Goal: Task Accomplishment & Management: Use online tool/utility

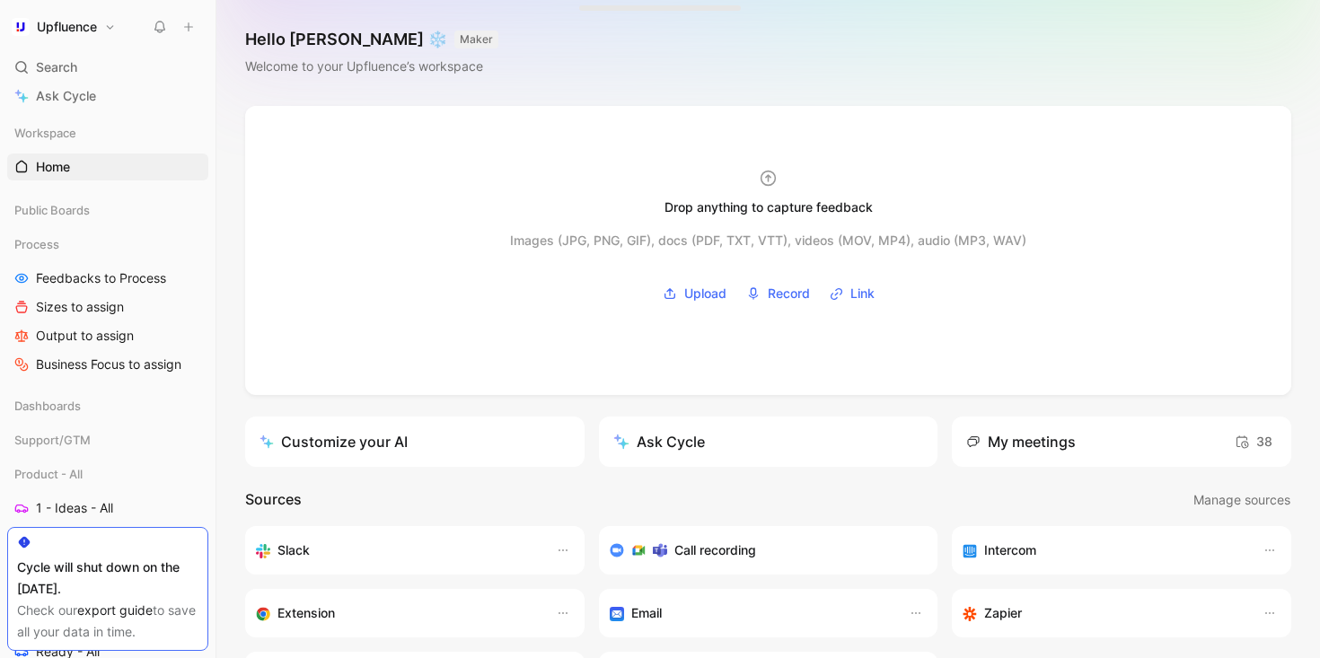
click at [94, 23] on h1 "Upfluence" at bounding box center [67, 27] width 60 height 16
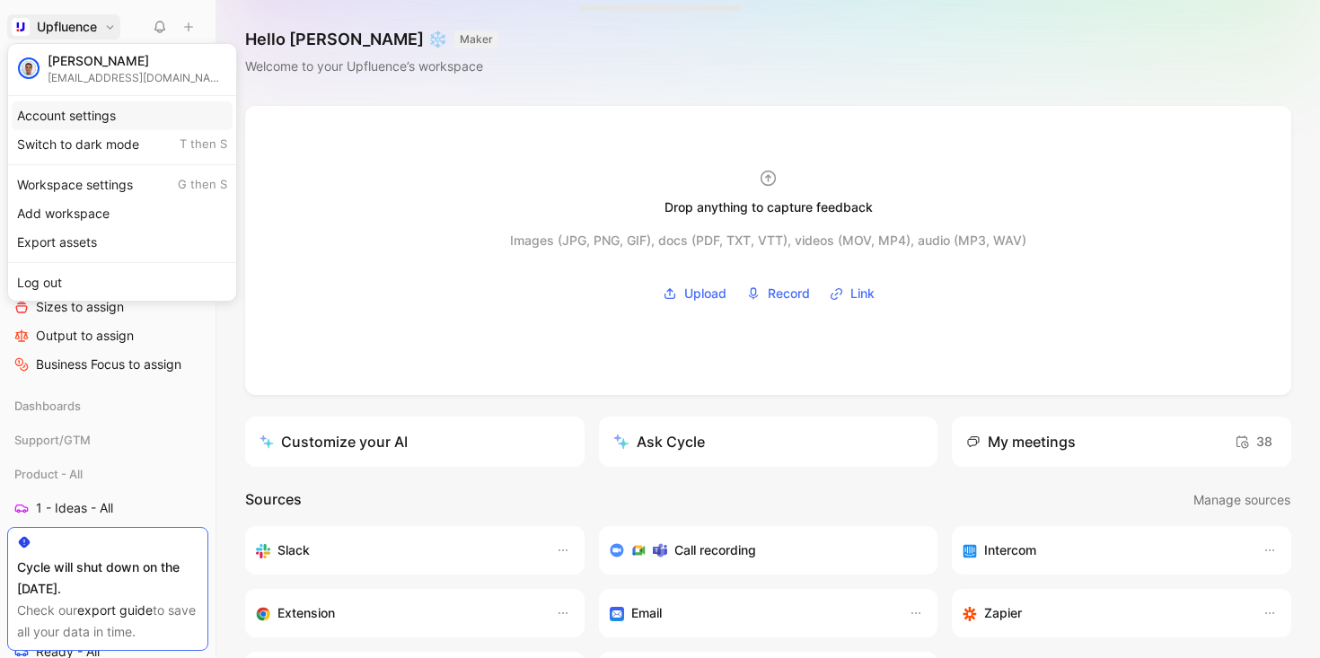
click at [118, 116] on div "Account settings" at bounding box center [122, 115] width 221 height 29
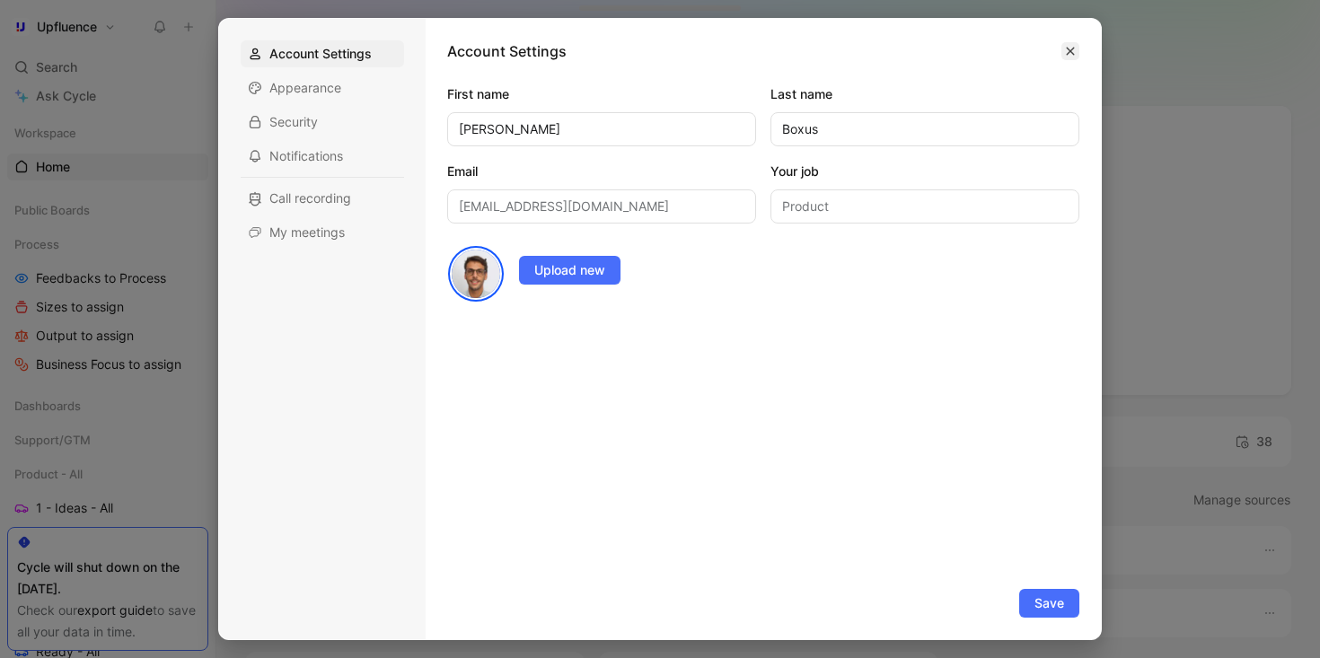
click at [1074, 46] on icon "button" at bounding box center [1070, 51] width 11 height 11
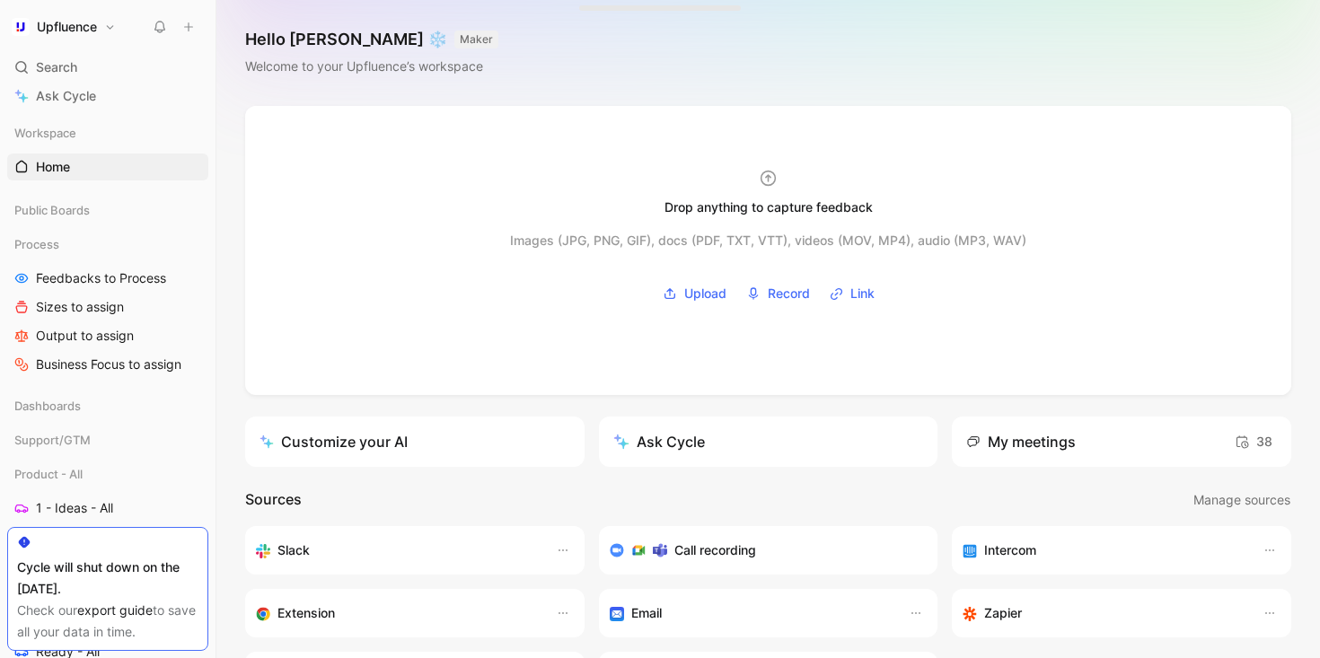
click at [120, 610] on link "export guide" at bounding box center [114, 609] width 75 height 15
click at [107, 26] on button "Upfluence" at bounding box center [63, 26] width 113 height 25
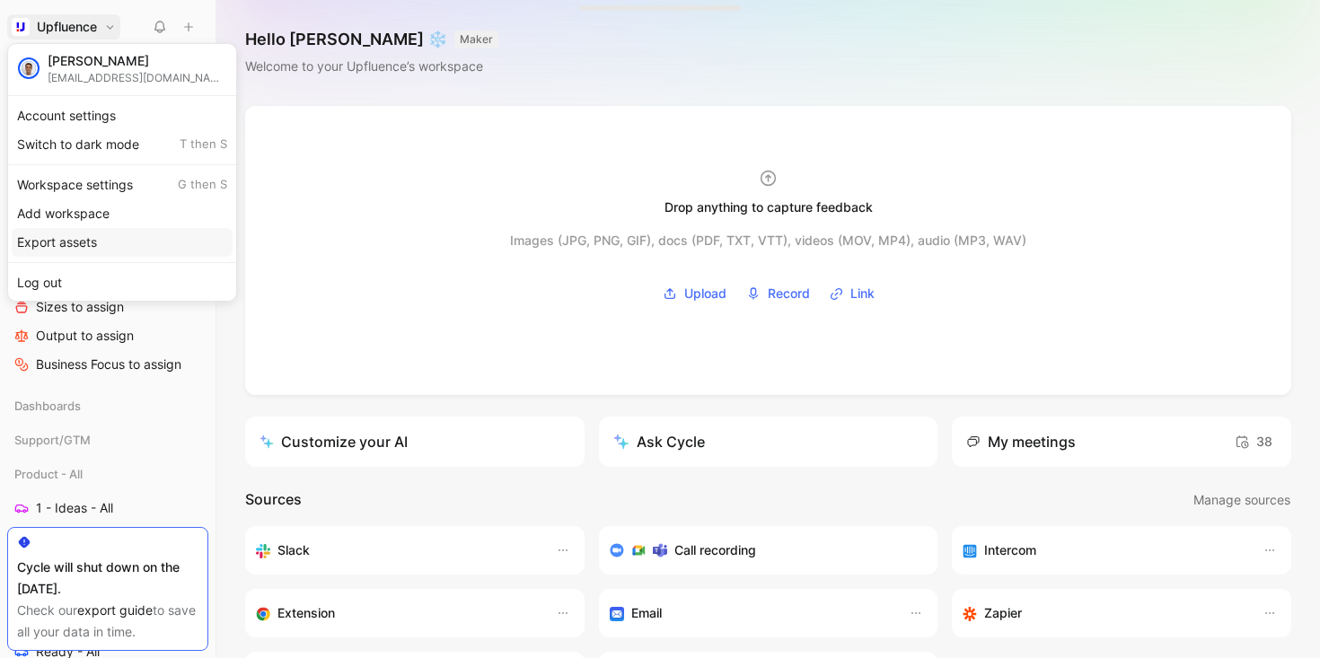
click at [115, 239] on div "Export assets" at bounding box center [122, 242] width 221 height 29
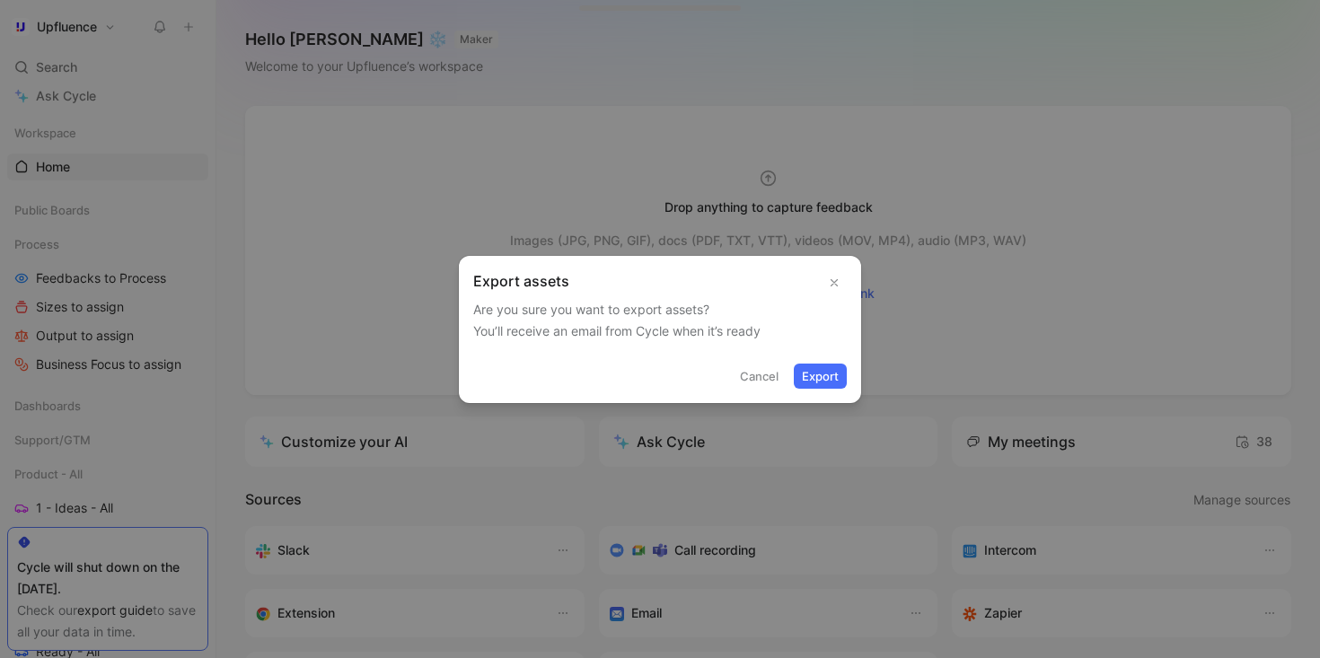
click at [836, 285] on icon "button" at bounding box center [834, 282] width 13 height 13
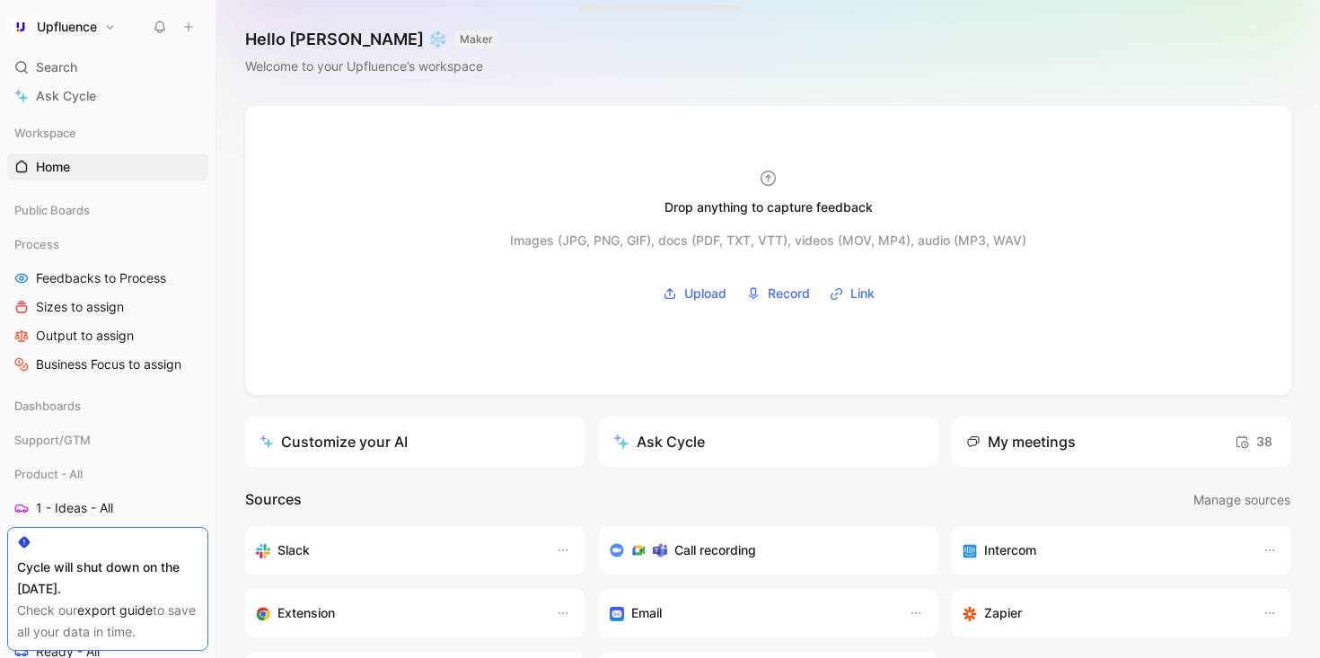
click at [116, 607] on link "export guide" at bounding box center [114, 609] width 75 height 15
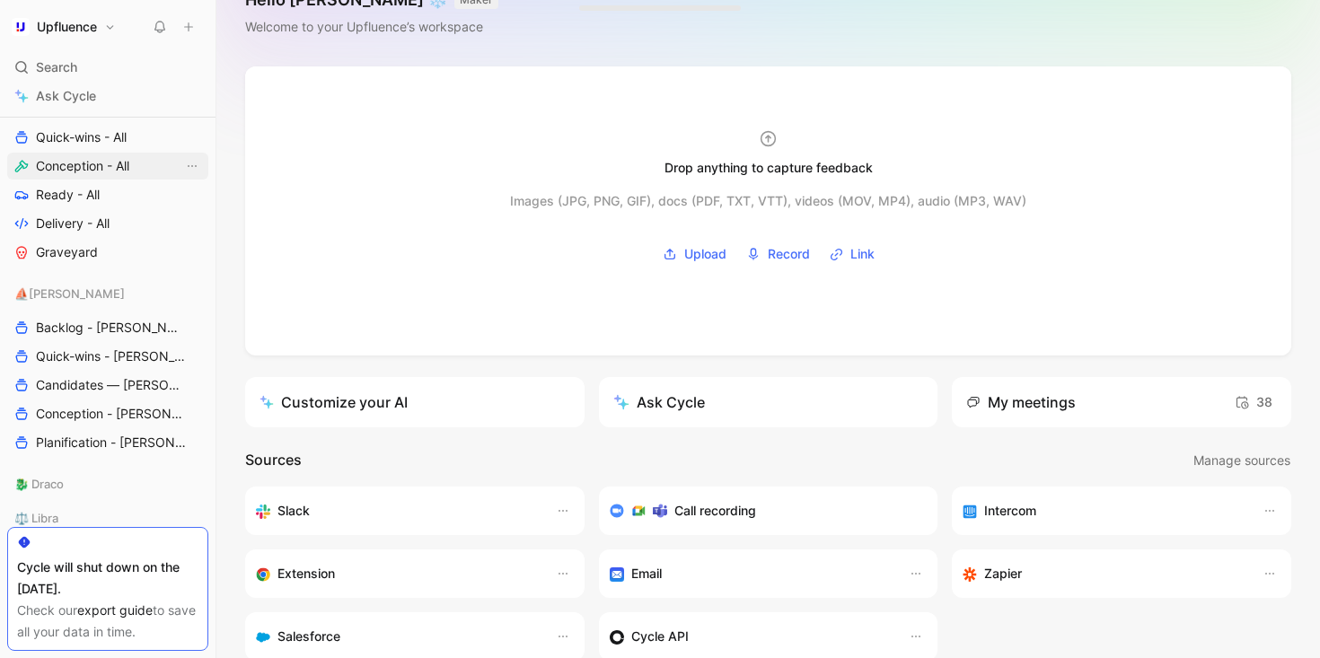
scroll to position [465, 0]
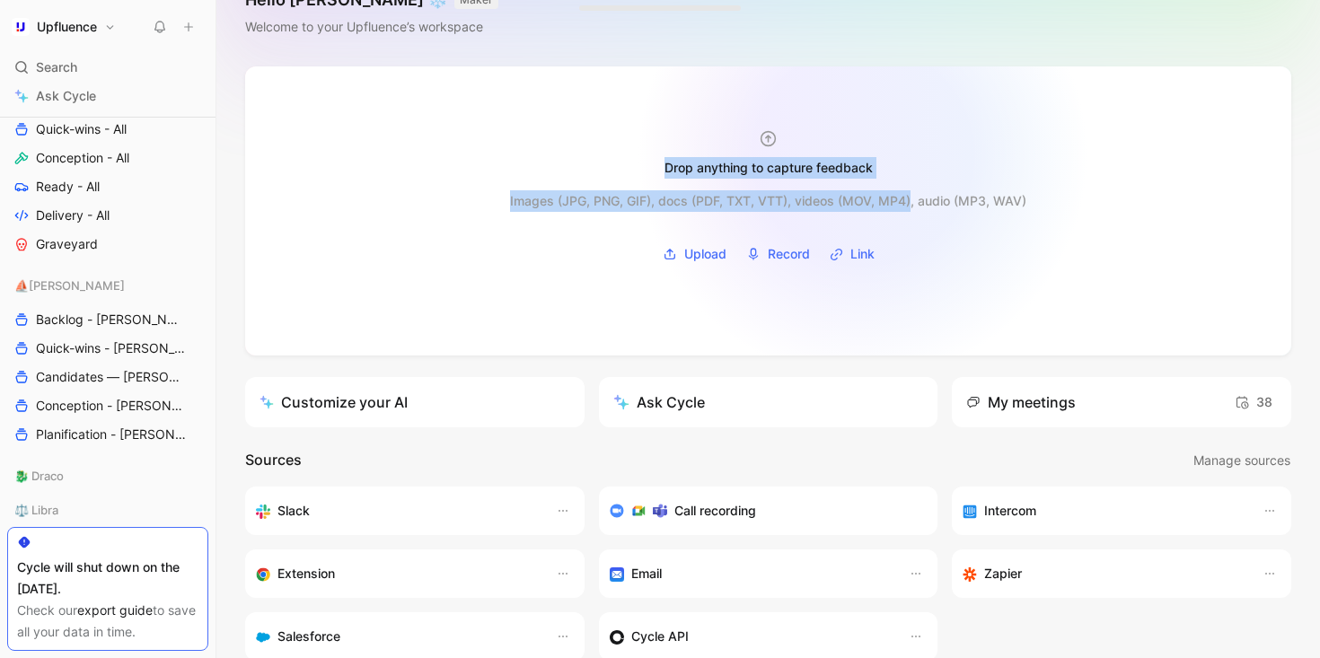
drag, startPoint x: 504, startPoint y: 189, endPoint x: 909, endPoint y: 214, distance: 406.5
click at [909, 214] on div "Drop anything to capture feedback Images (JPG, PNG, GIF), docs (PDF, TXT, VTT),…" at bounding box center [768, 210] width 1046 height 289
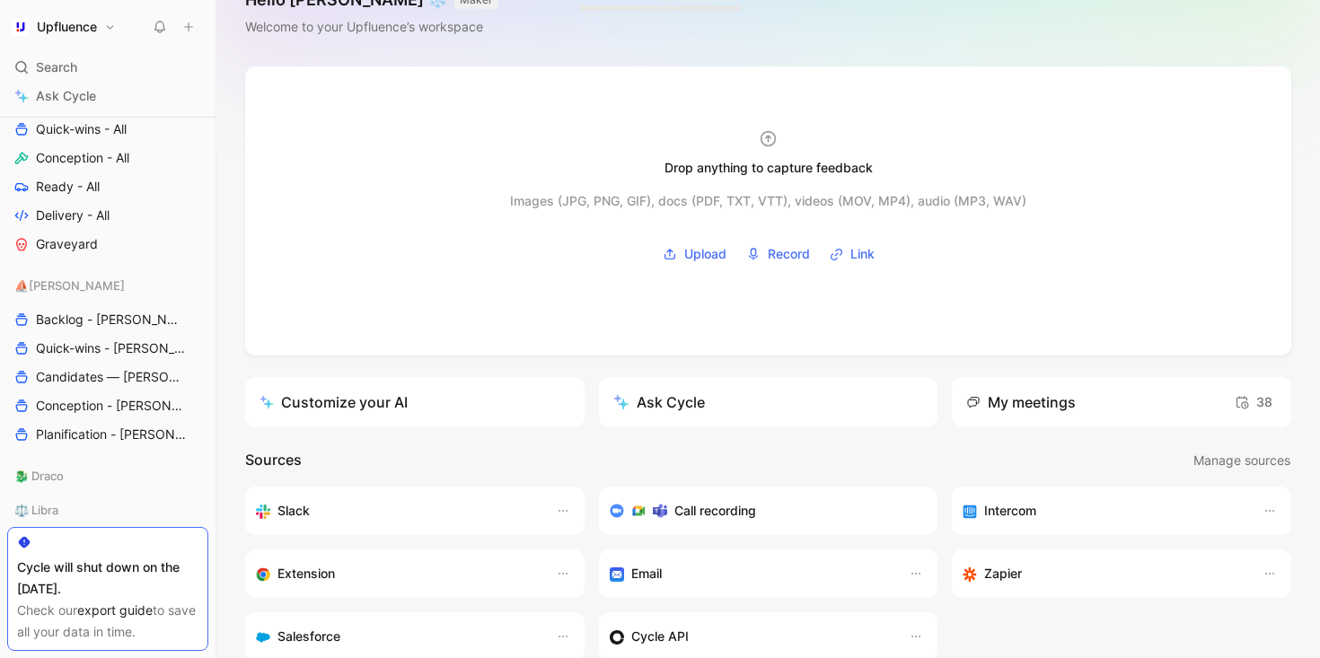
click at [517, 371] on div "Drop anything to capture feedback Images (JPG, PNG, GIF), docs (PDF, TXT, VTT),…" at bounding box center [767, 521] width 1103 height 910
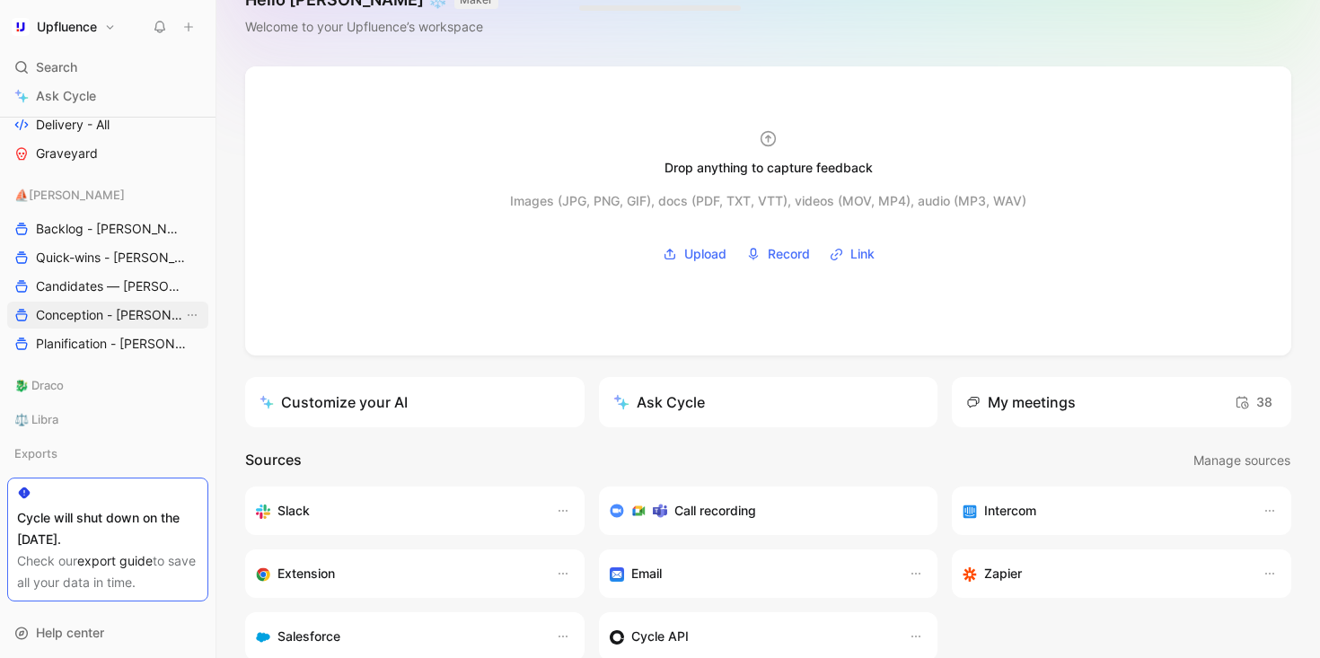
scroll to position [589, 0]
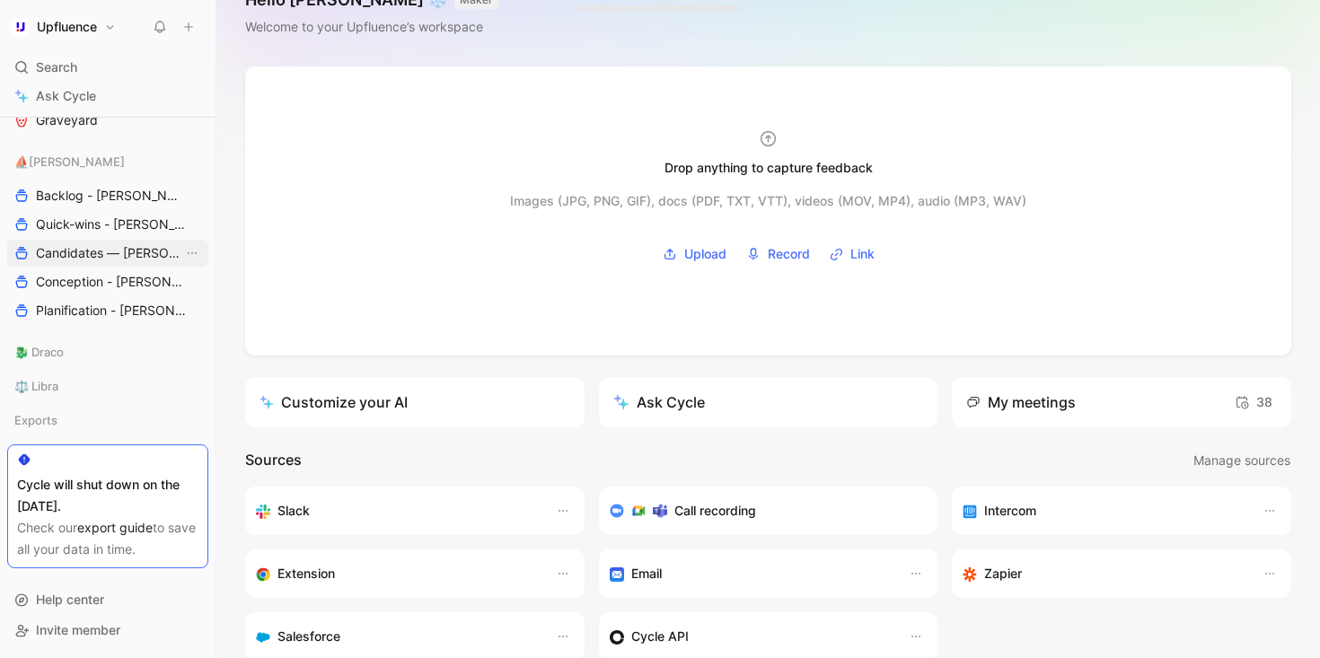
click at [91, 254] on span "Candidates — [PERSON_NAME]" at bounding box center [109, 253] width 147 height 18
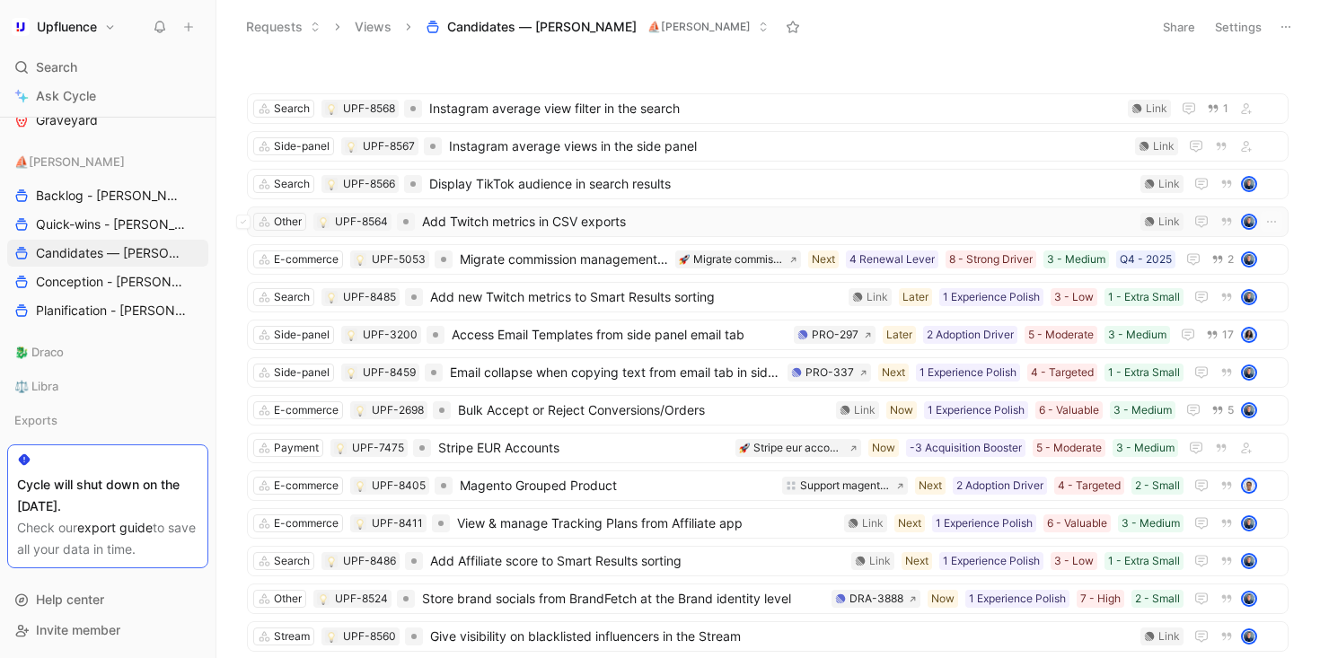
click at [709, 220] on span "Add Twitch metrics in CSV exports" at bounding box center [777, 222] width 711 height 22
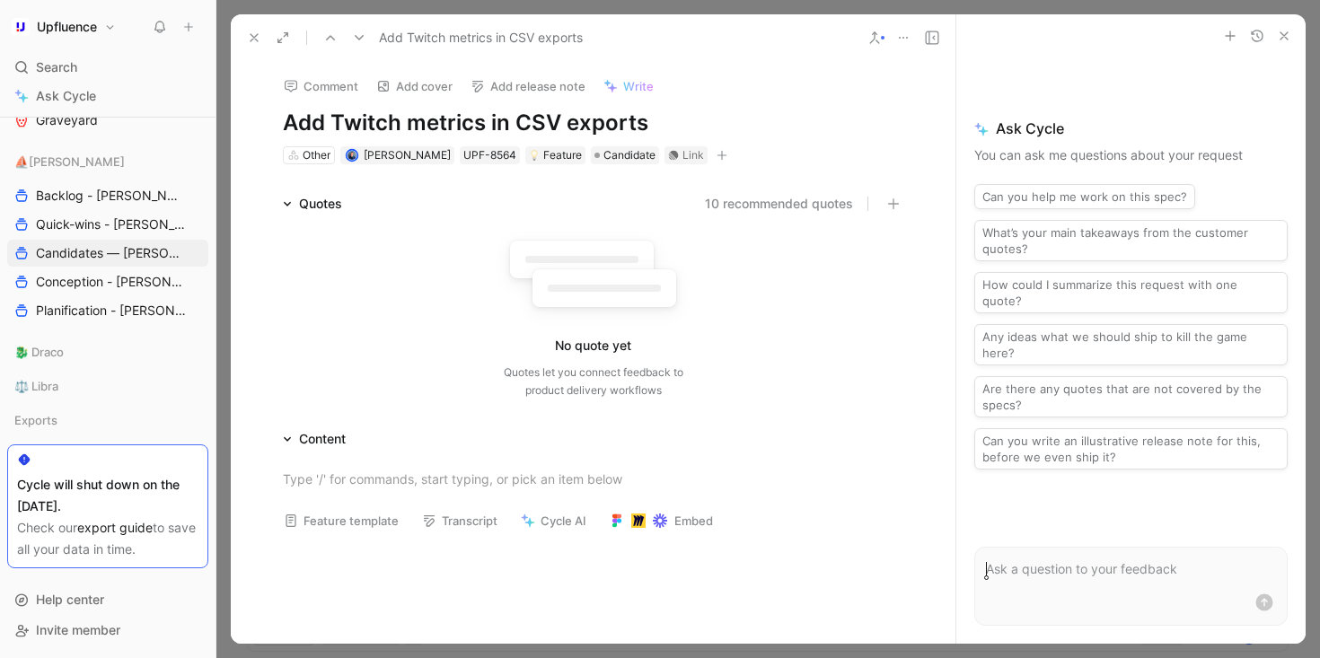
click at [251, 33] on icon at bounding box center [254, 38] width 14 height 14
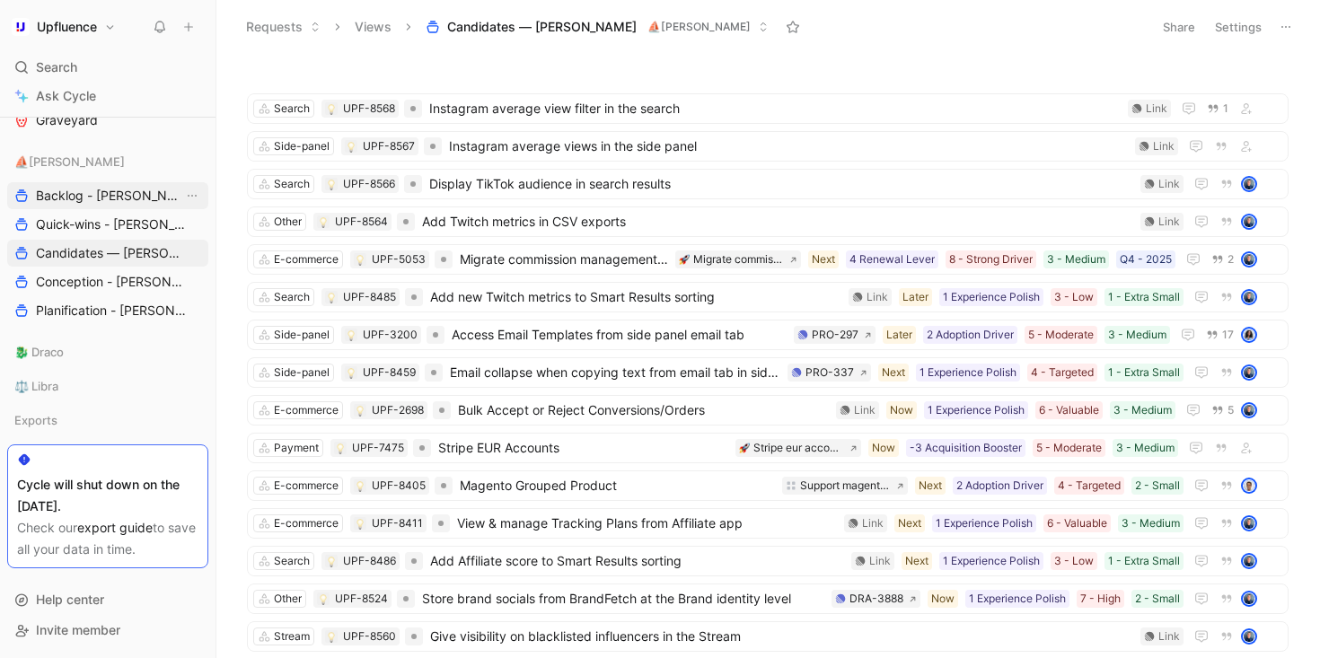
click at [107, 197] on span "Backlog - [PERSON_NAME]" at bounding box center [109, 196] width 147 height 18
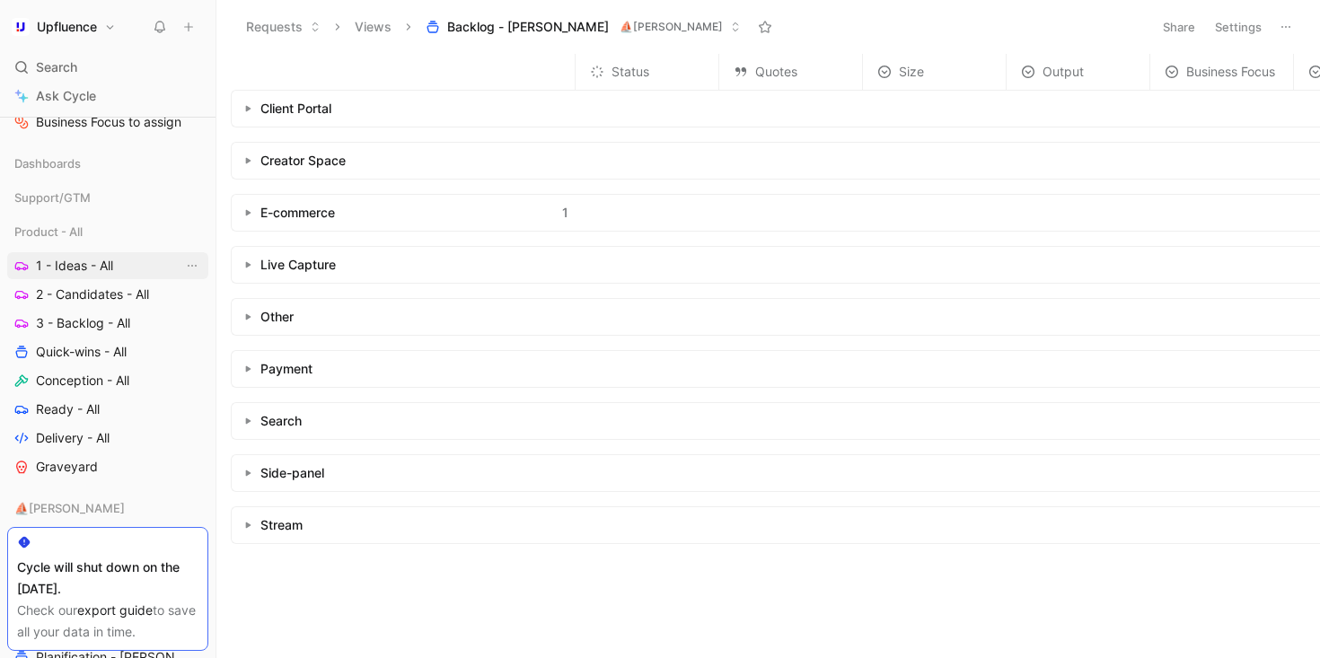
scroll to position [172, 0]
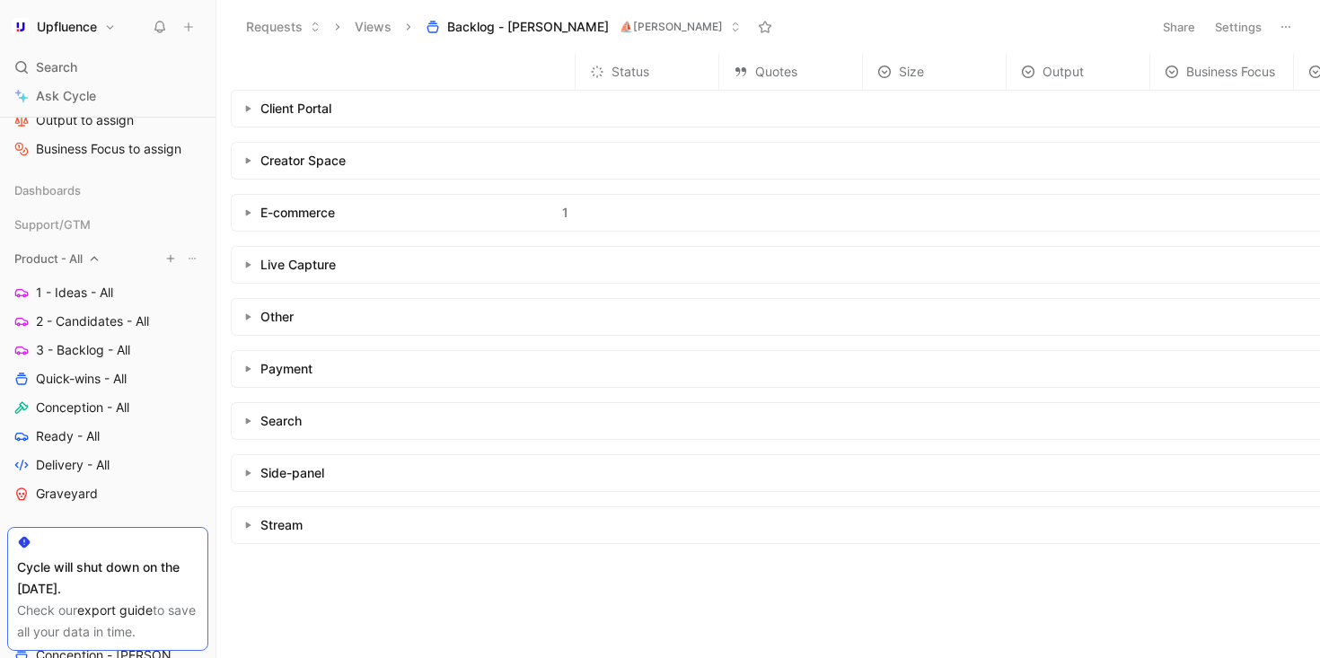
click at [165, 257] on icon "button" at bounding box center [170, 258] width 11 height 11
click at [323, 291] on span "Create view" at bounding box center [340, 289] width 70 height 17
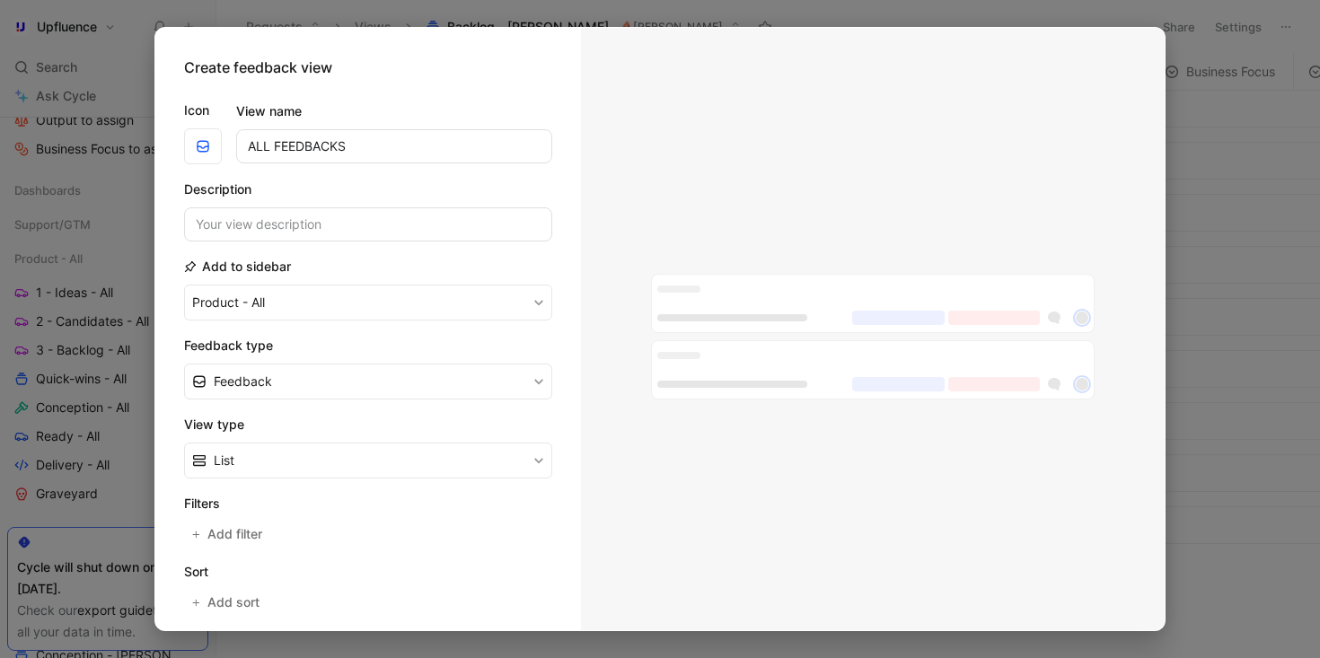
type input "ALL FEEDBACKS"
click at [402, 171] on form "Icon View name ALL FEEDBACKS Description Add to sidebar Product - All Feedback …" at bounding box center [368, 457] width 368 height 745
click at [129, 171] on div at bounding box center [660, 329] width 1320 height 658
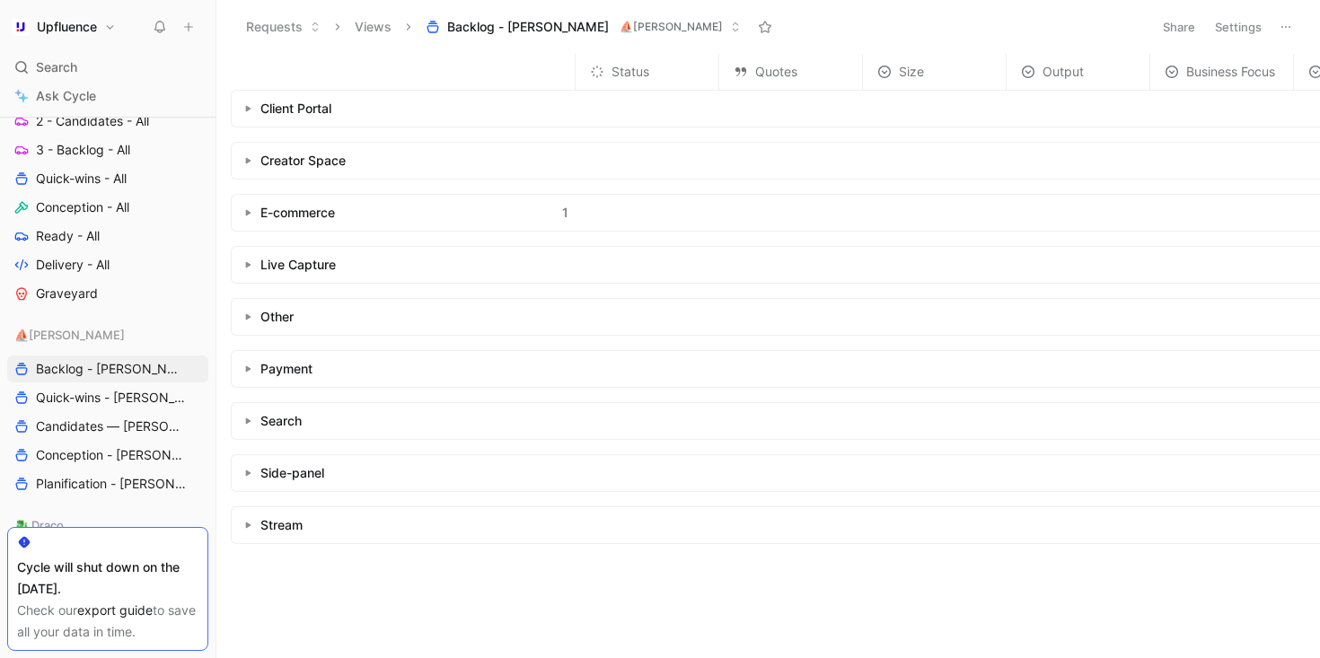
scroll to position [546, 0]
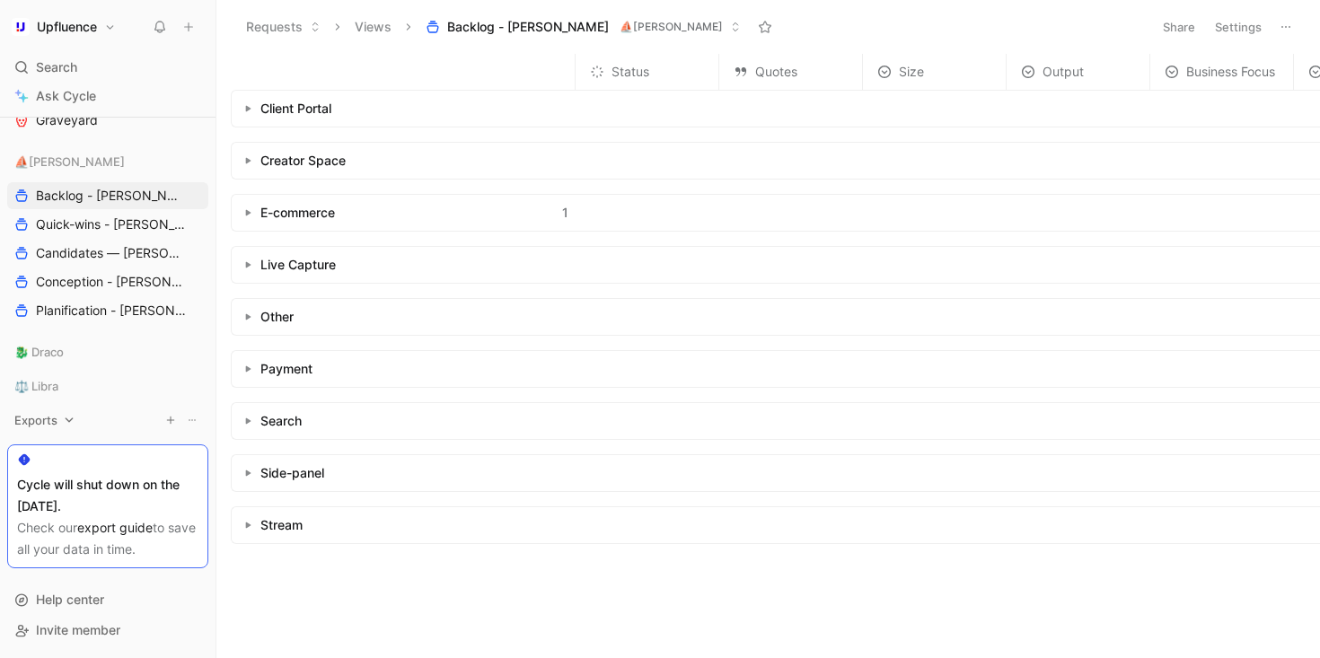
click at [70, 418] on icon at bounding box center [69, 420] width 13 height 13
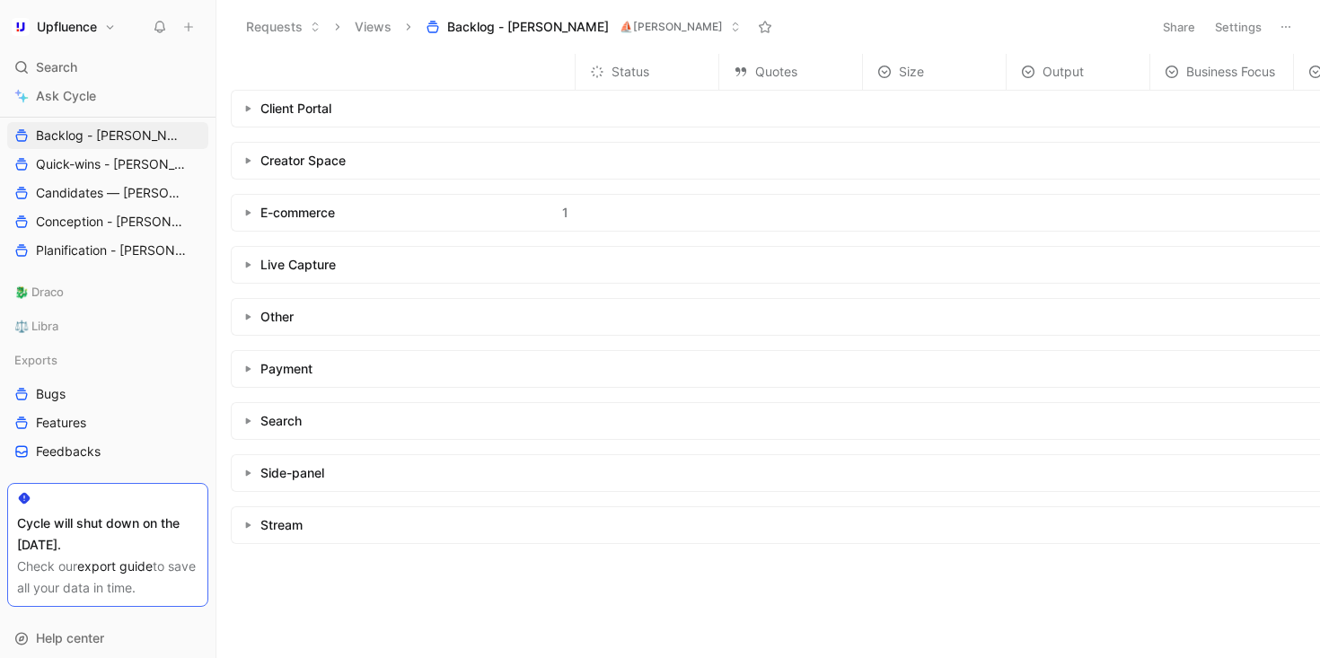
scroll to position [644, 0]
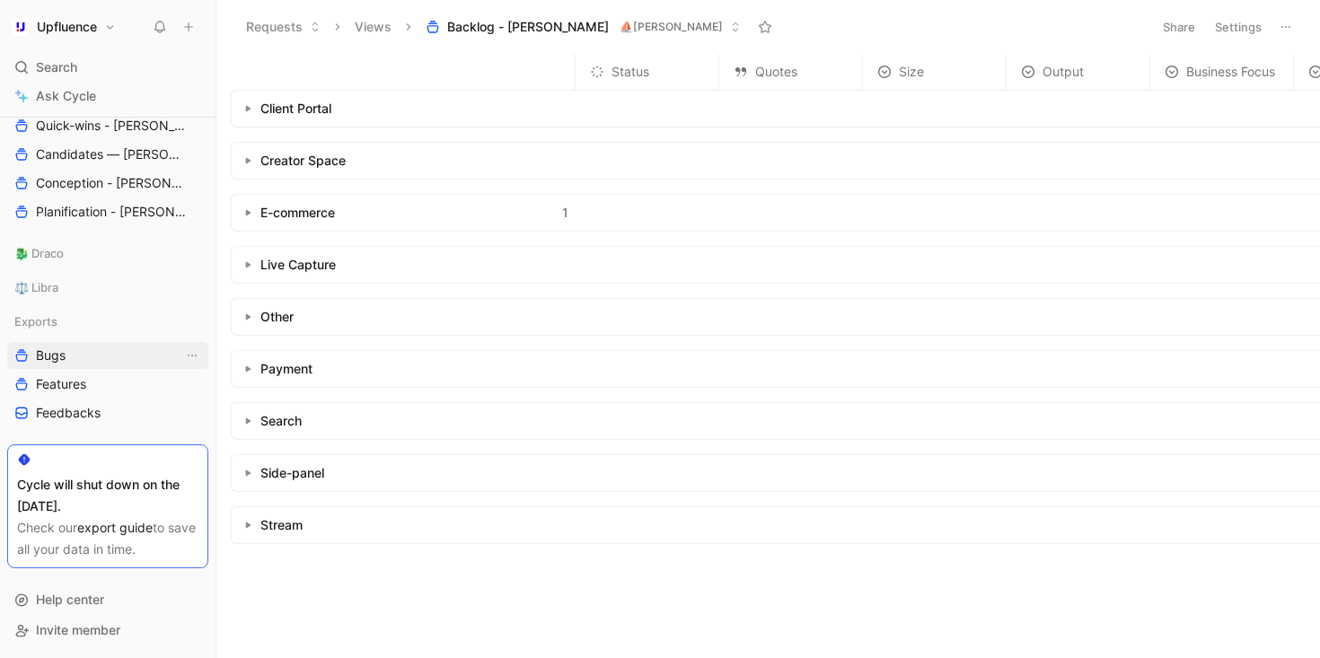
click at [52, 357] on span "Bugs" at bounding box center [51, 355] width 30 height 18
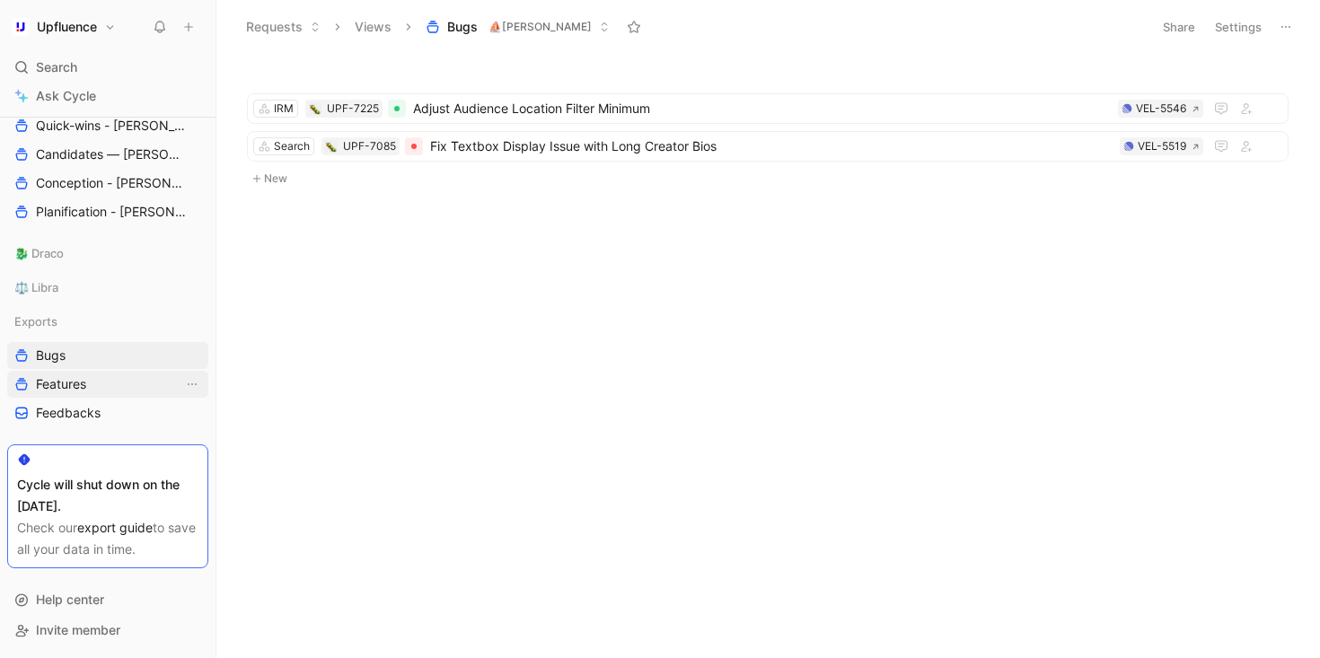
click at [70, 381] on span "Features" at bounding box center [61, 384] width 50 height 18
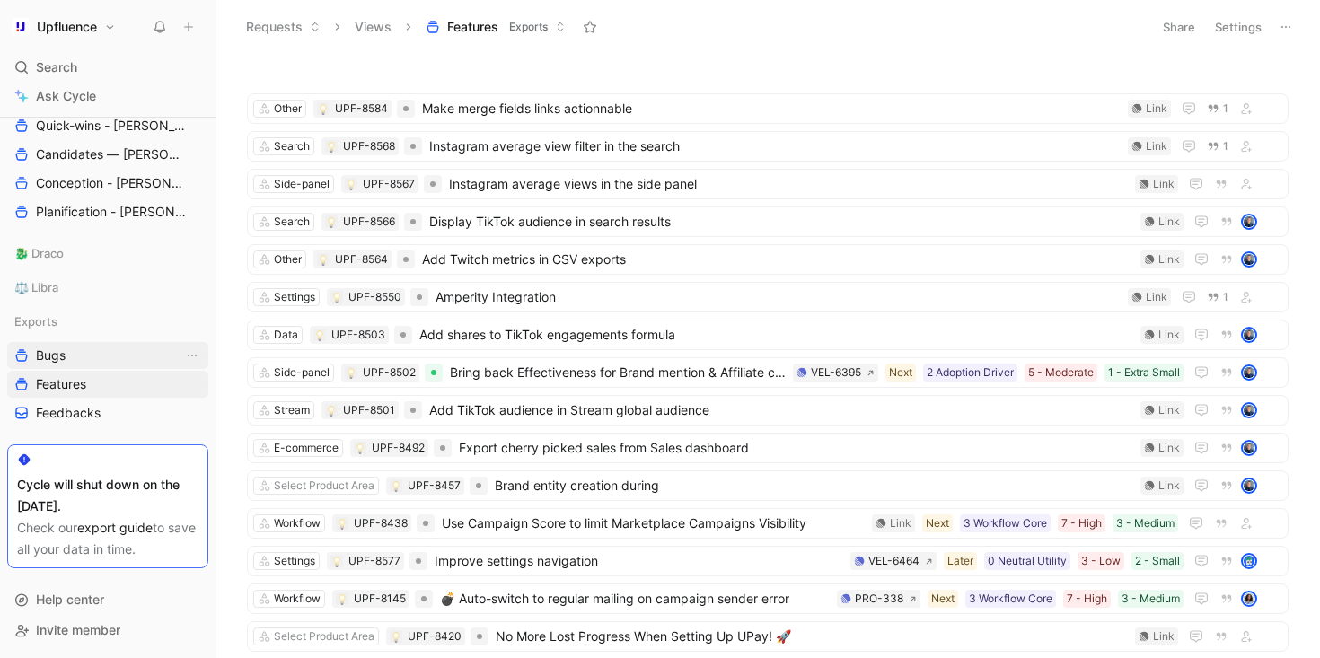
click at [77, 347] on link "Bugs" at bounding box center [107, 355] width 201 height 27
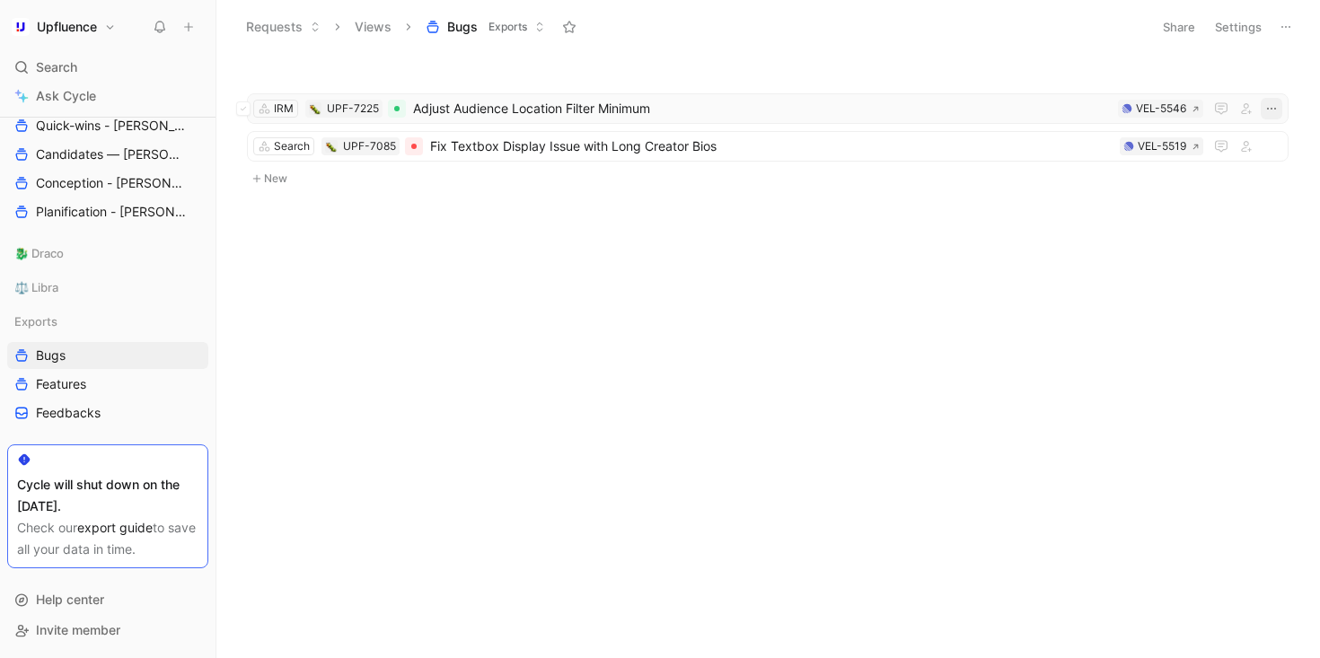
click at [1267, 108] on icon "button" at bounding box center [1271, 109] width 9 height 2
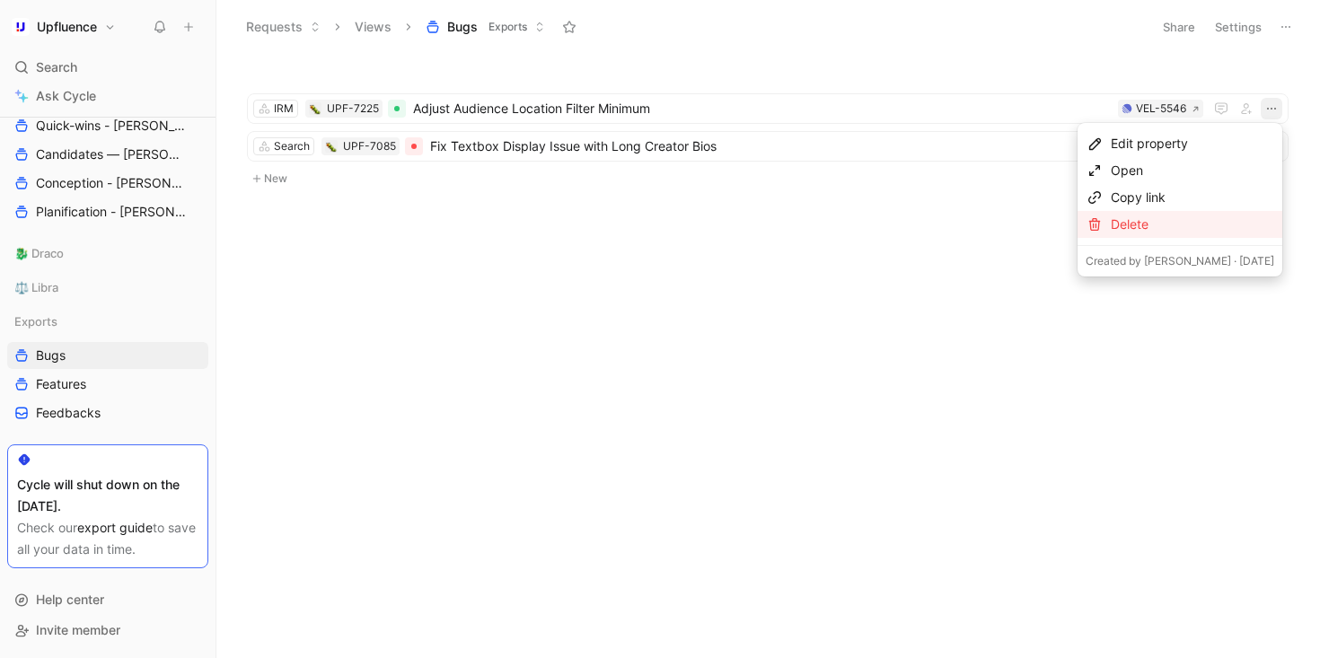
click at [1141, 227] on div "Delete" at bounding box center [1191, 225] width 163 height 22
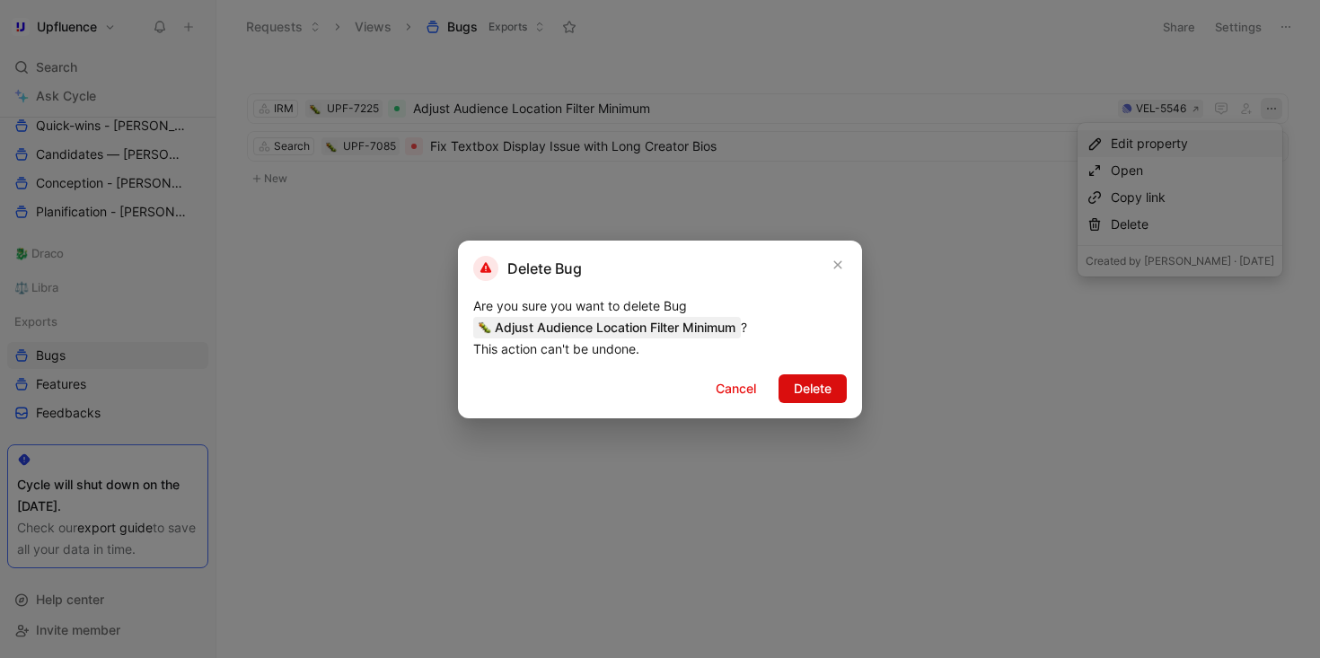
click at [802, 381] on span "Delete" at bounding box center [813, 389] width 38 height 22
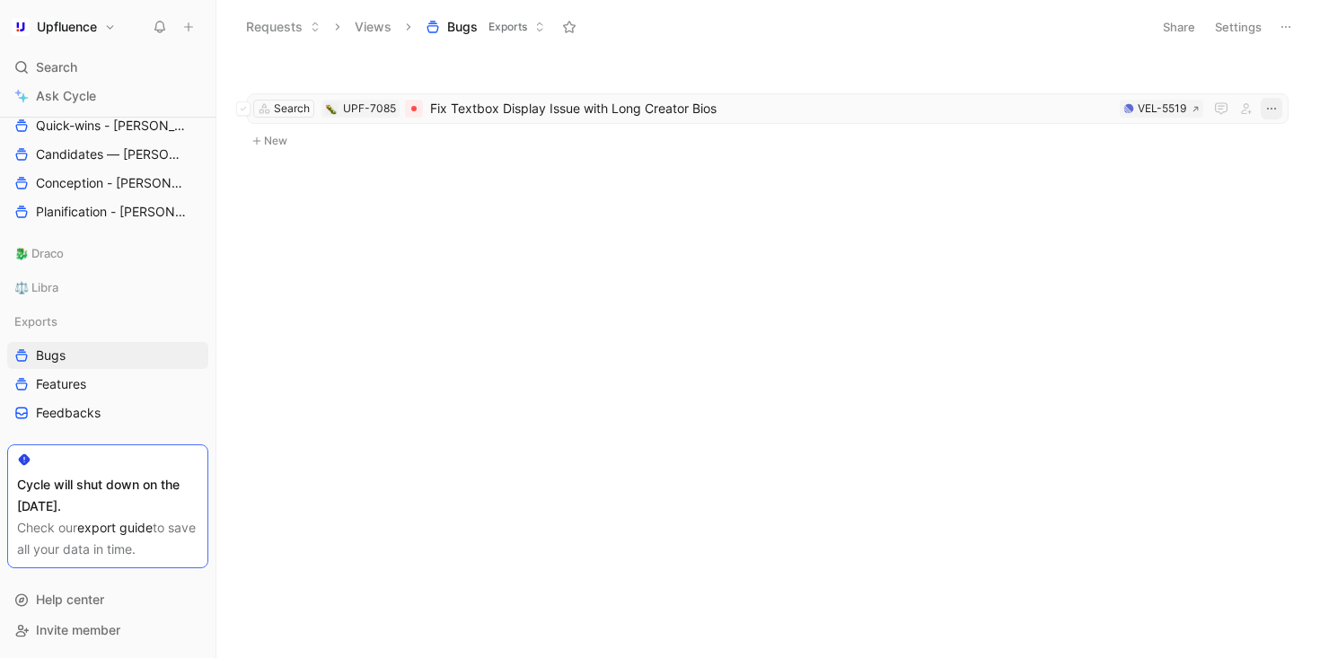
click at [1267, 106] on icon "button" at bounding box center [1271, 108] width 14 height 14
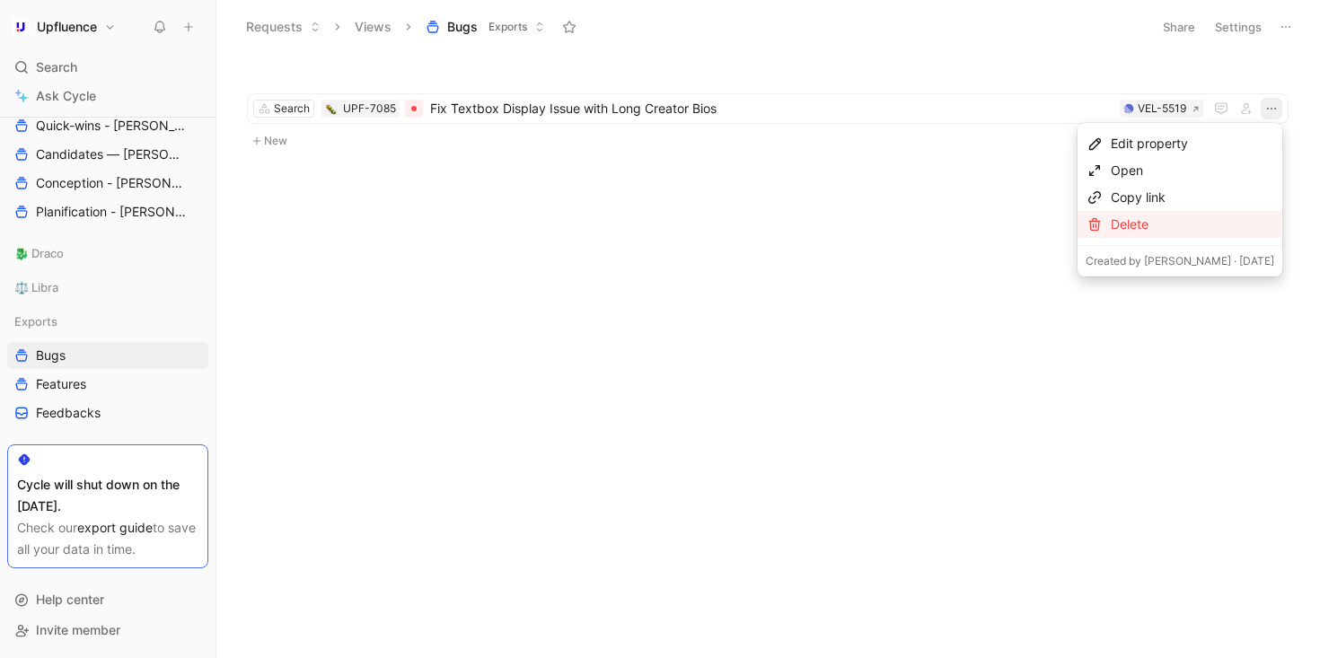
click at [1150, 231] on div "Delete" at bounding box center [1191, 225] width 163 height 22
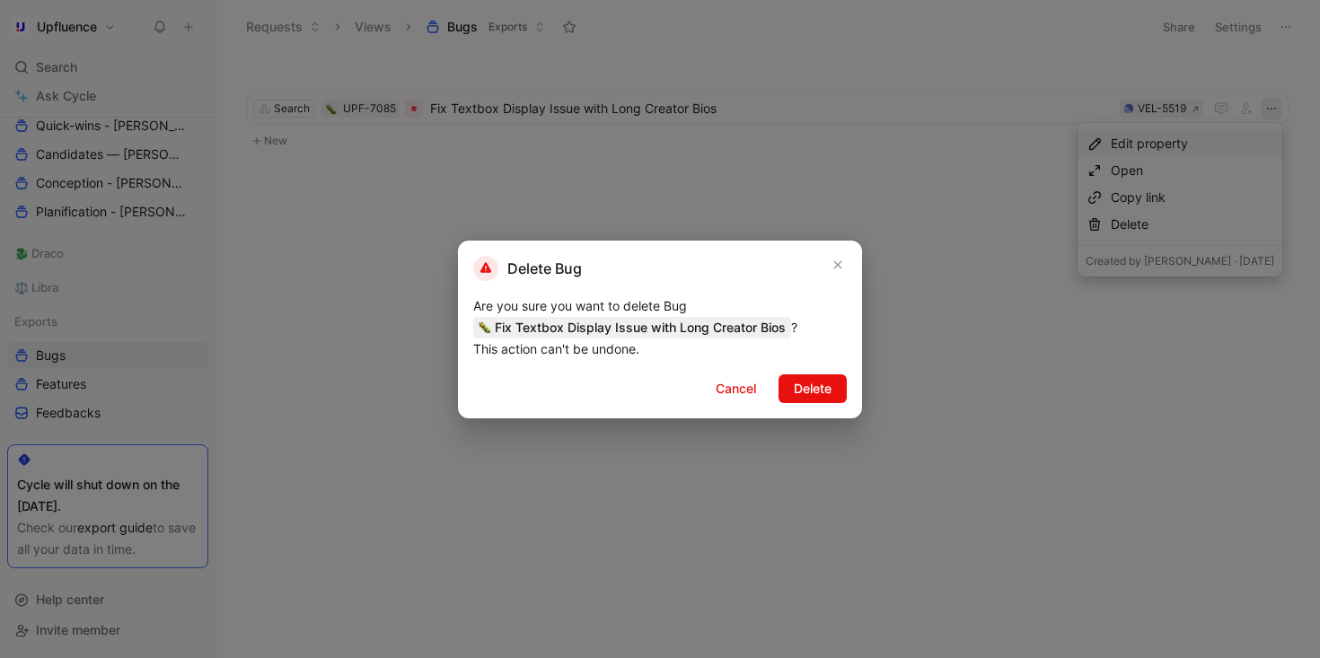
click at [809, 395] on span "Delete" at bounding box center [813, 389] width 38 height 22
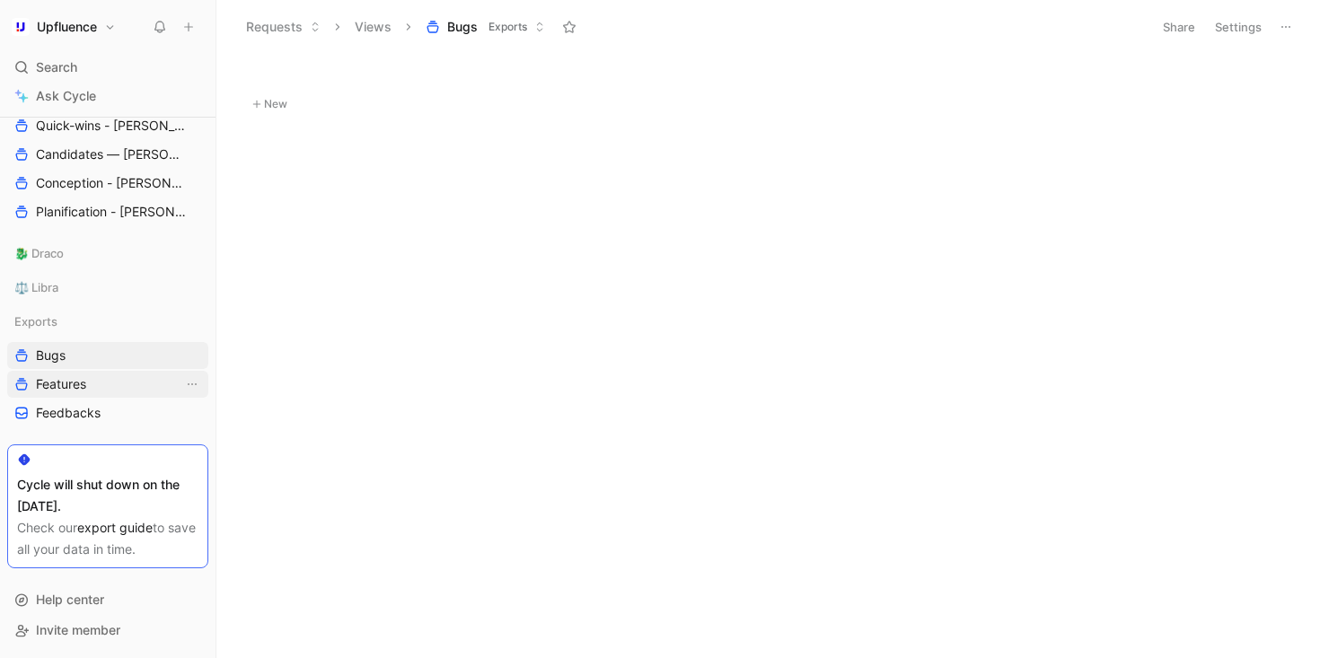
click at [118, 383] on link "Features" at bounding box center [107, 384] width 201 height 27
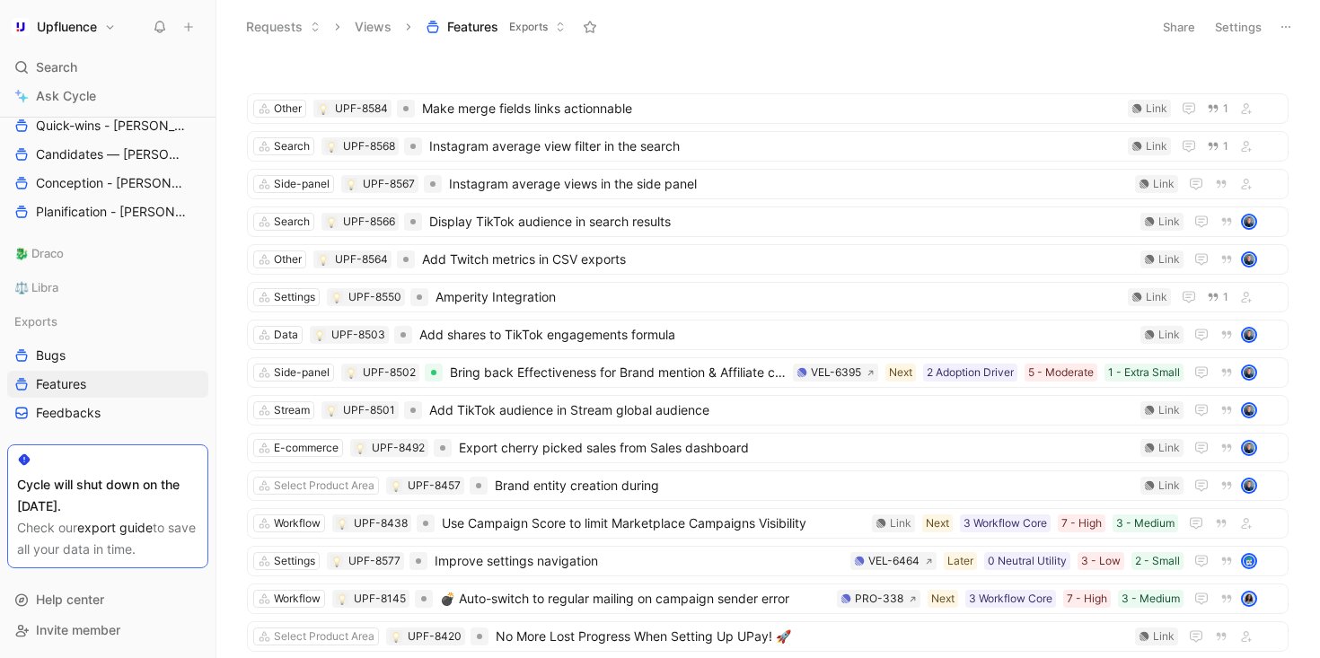
click at [1284, 20] on icon at bounding box center [1285, 27] width 14 height 14
click at [1205, 90] on span "Export in CSV" at bounding box center [1195, 90] width 81 height 15
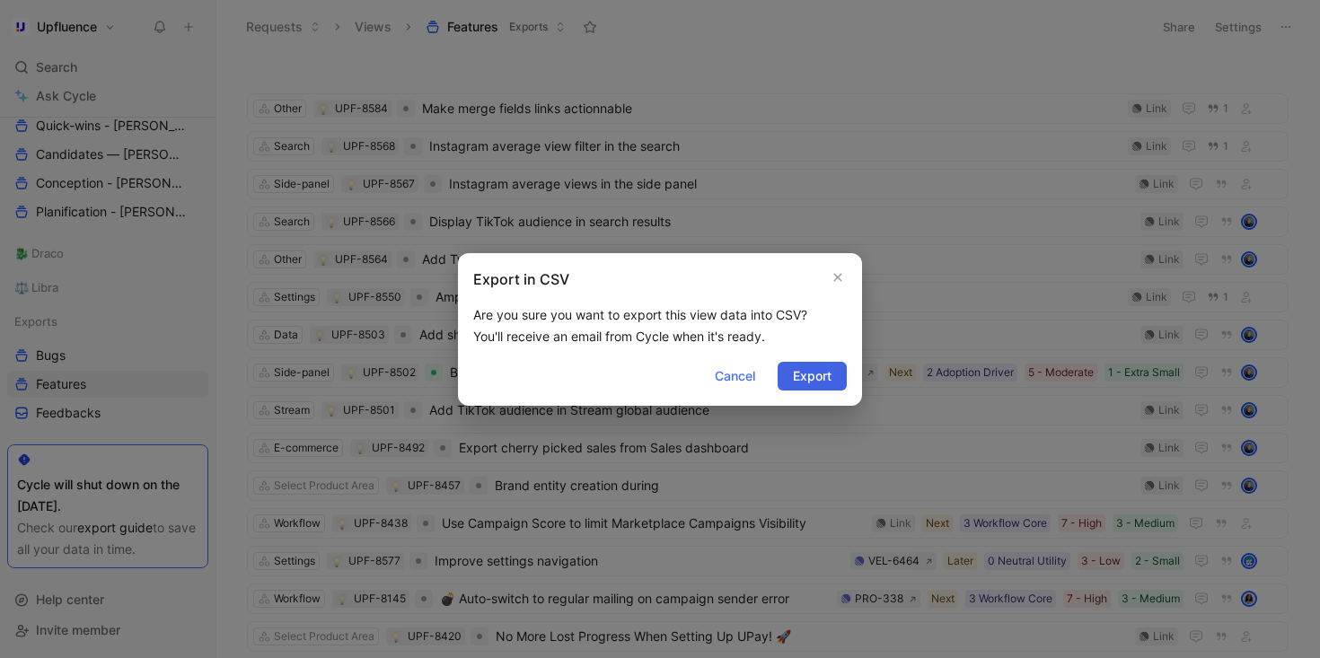
click at [816, 378] on span "Export" at bounding box center [812, 376] width 39 height 22
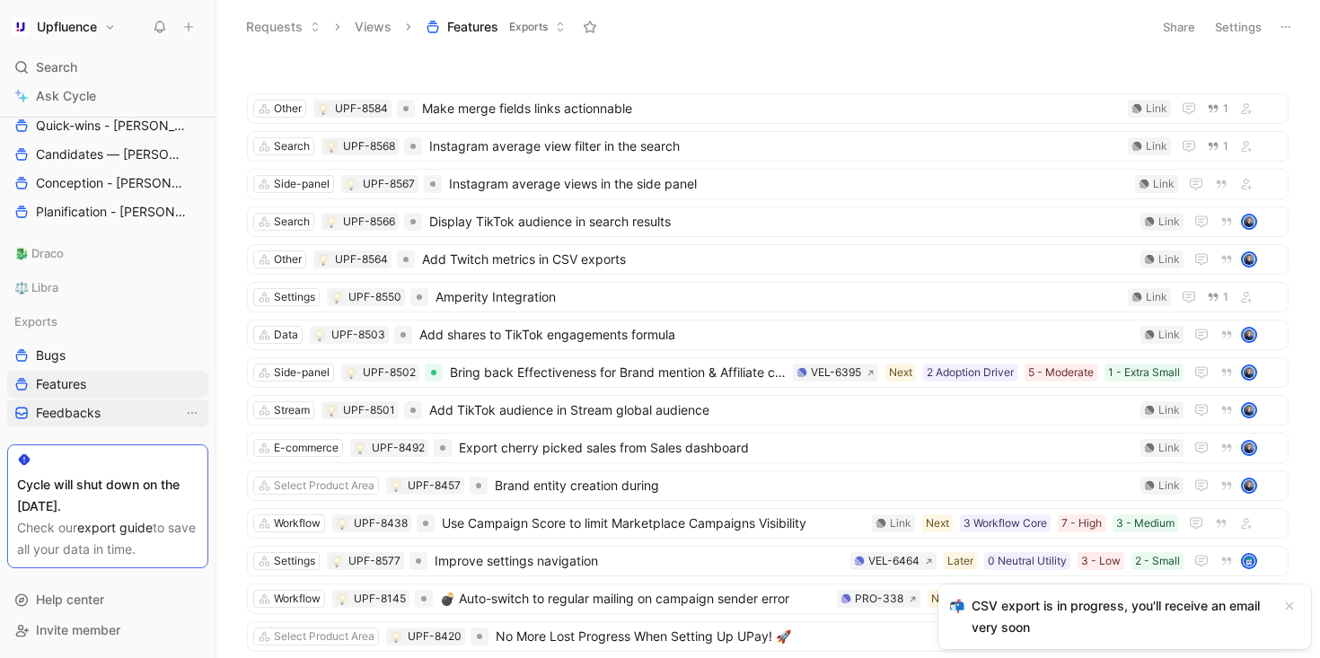
click at [61, 417] on span "Feedbacks" at bounding box center [68, 413] width 65 height 18
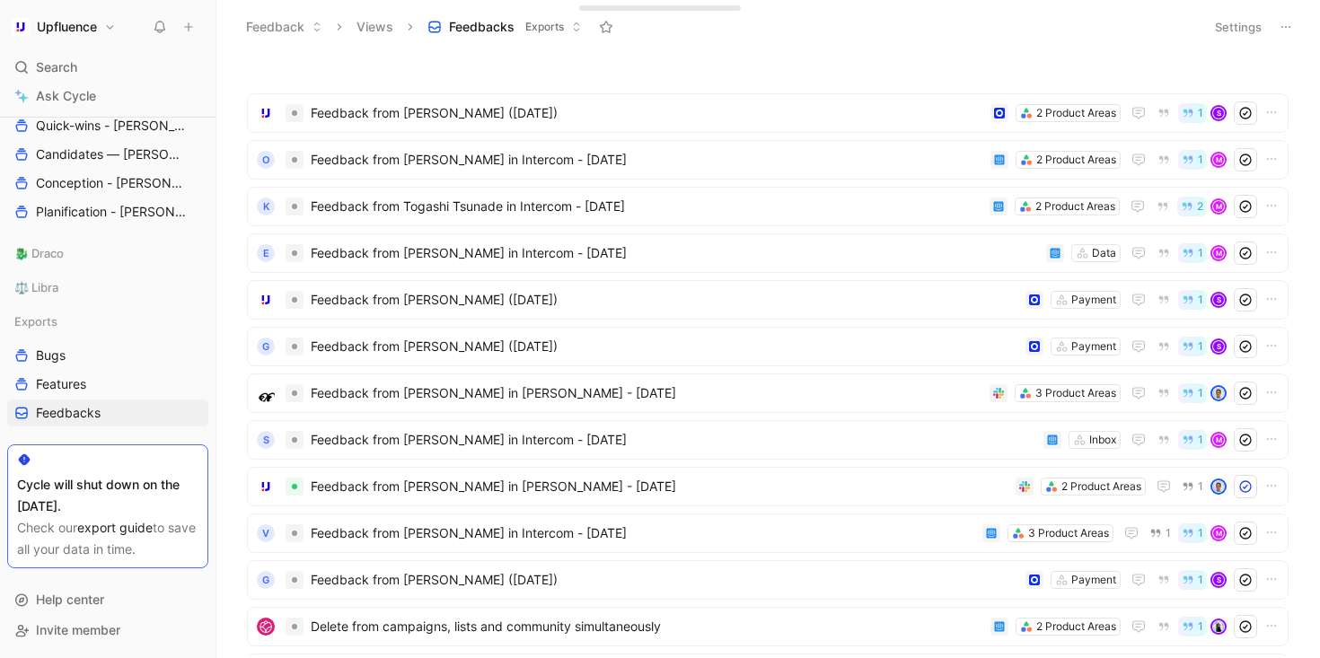
click at [1289, 24] on icon at bounding box center [1285, 27] width 14 height 14
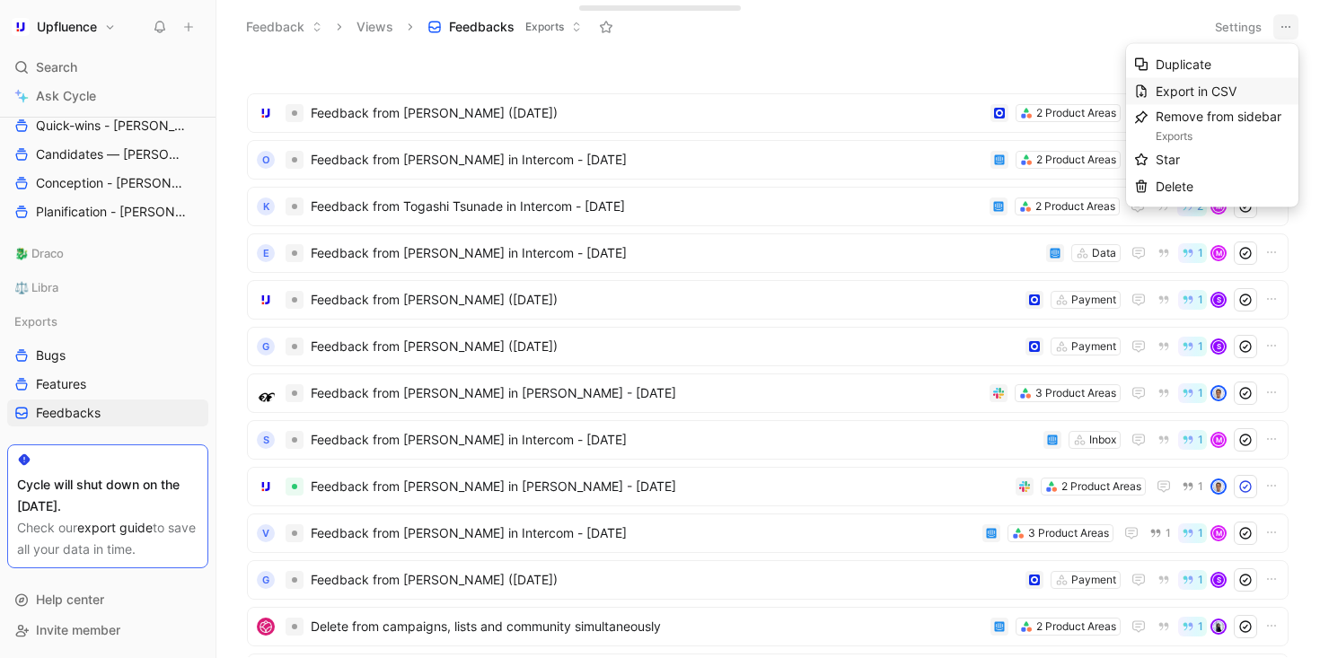
click at [1226, 93] on span "Export in CSV" at bounding box center [1195, 90] width 81 height 15
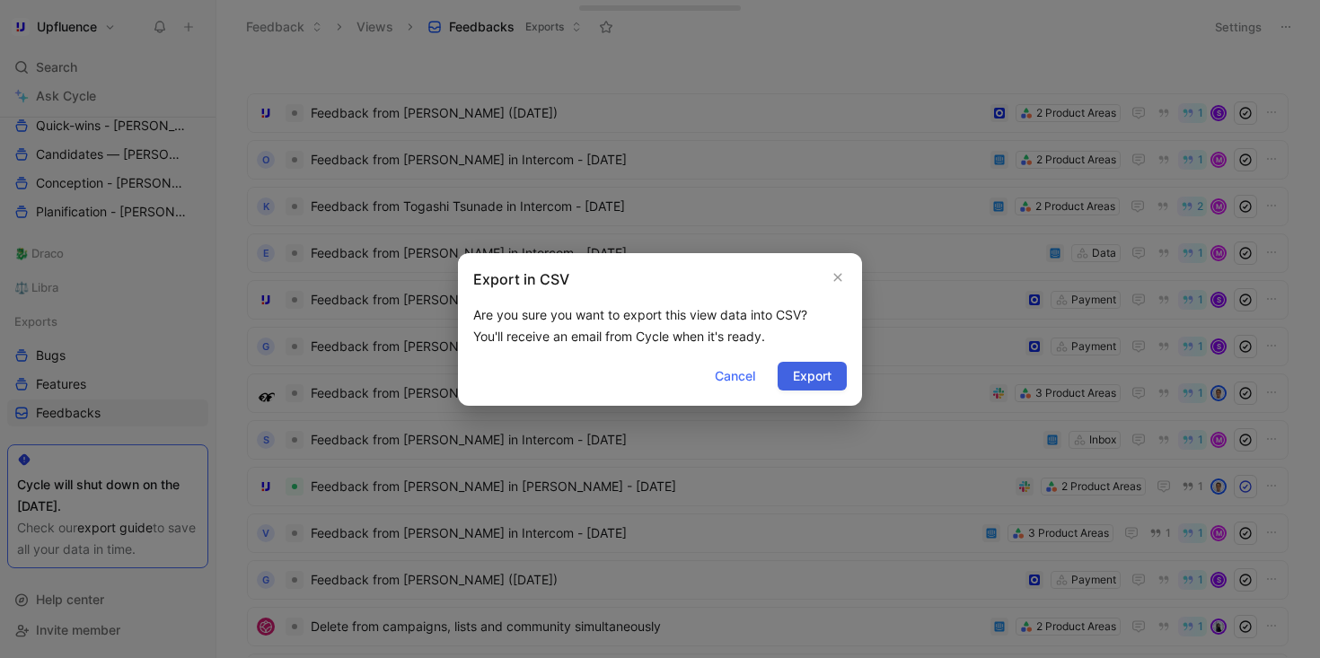
click at [815, 370] on span "Export" at bounding box center [812, 376] width 39 height 22
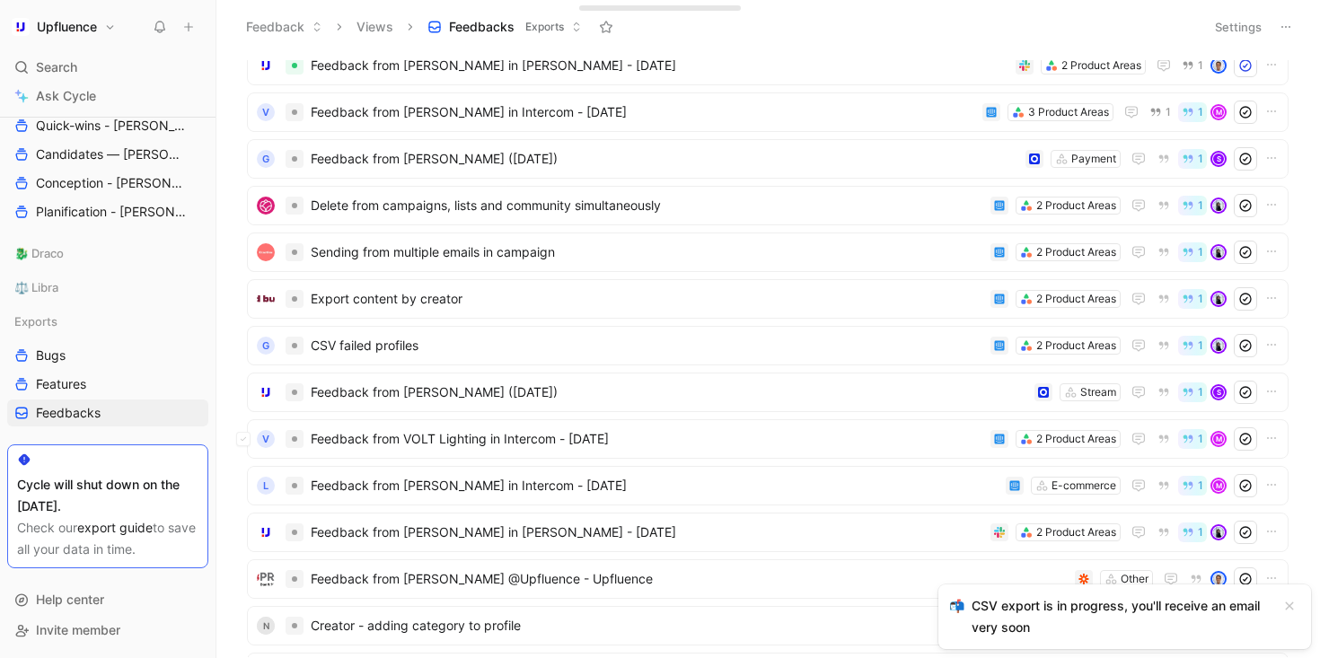
scroll to position [771, 0]
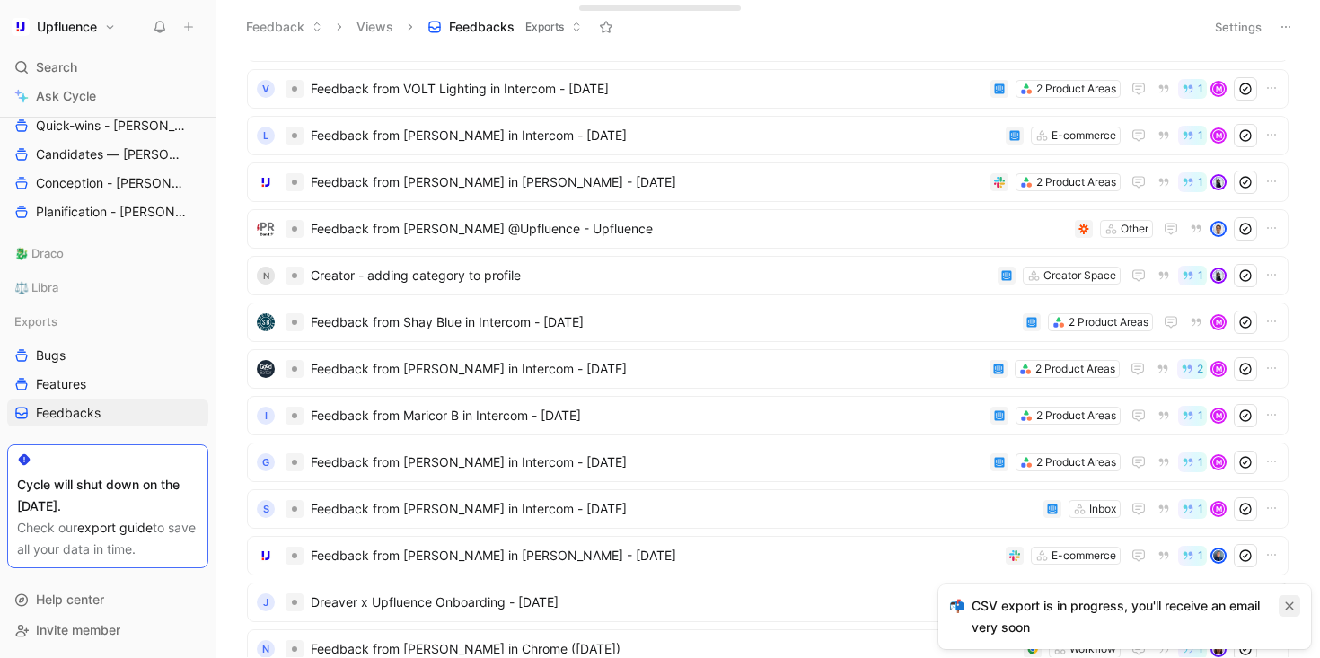
click at [1287, 609] on icon "button" at bounding box center [1289, 606] width 11 height 11
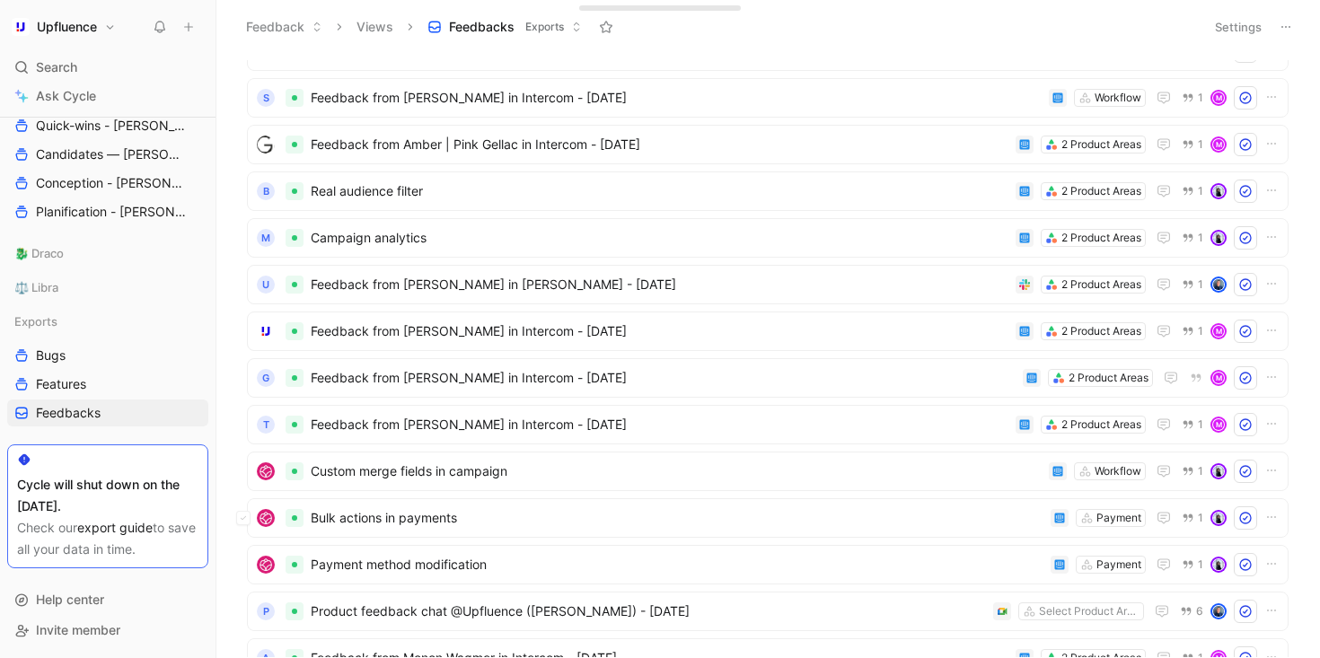
scroll to position [7949, 0]
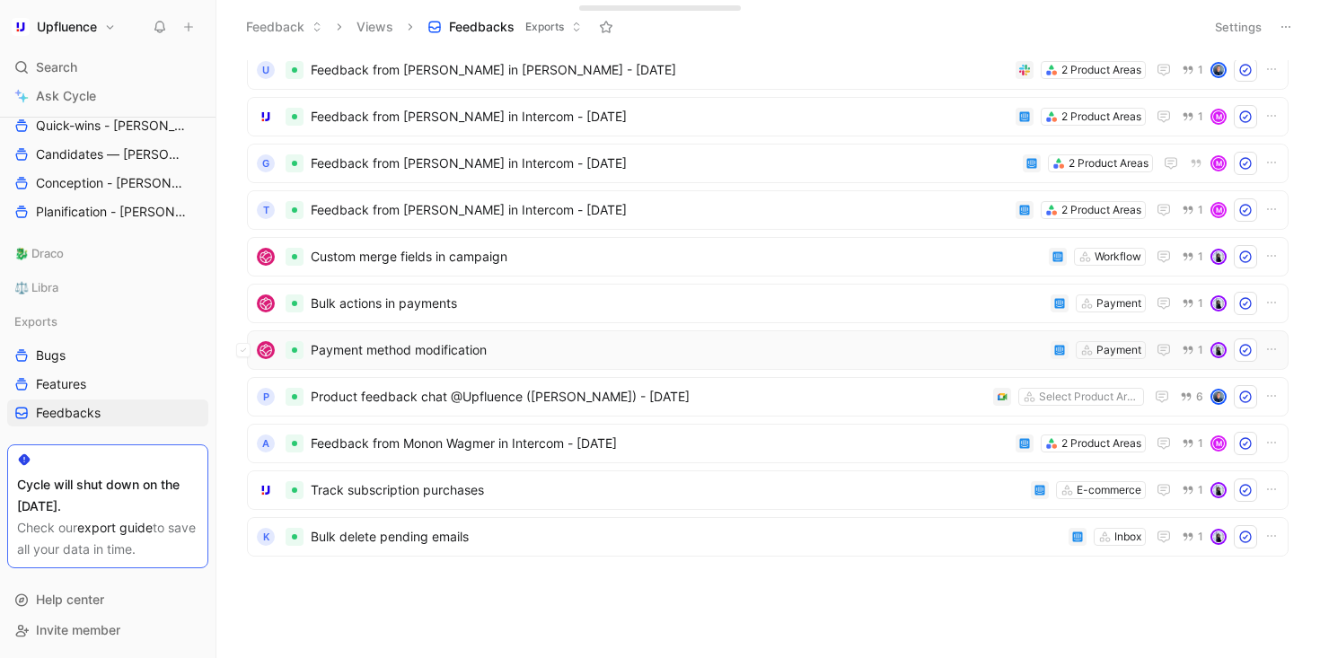
click at [659, 347] on span "Payment method modification" at bounding box center [677, 350] width 732 height 22
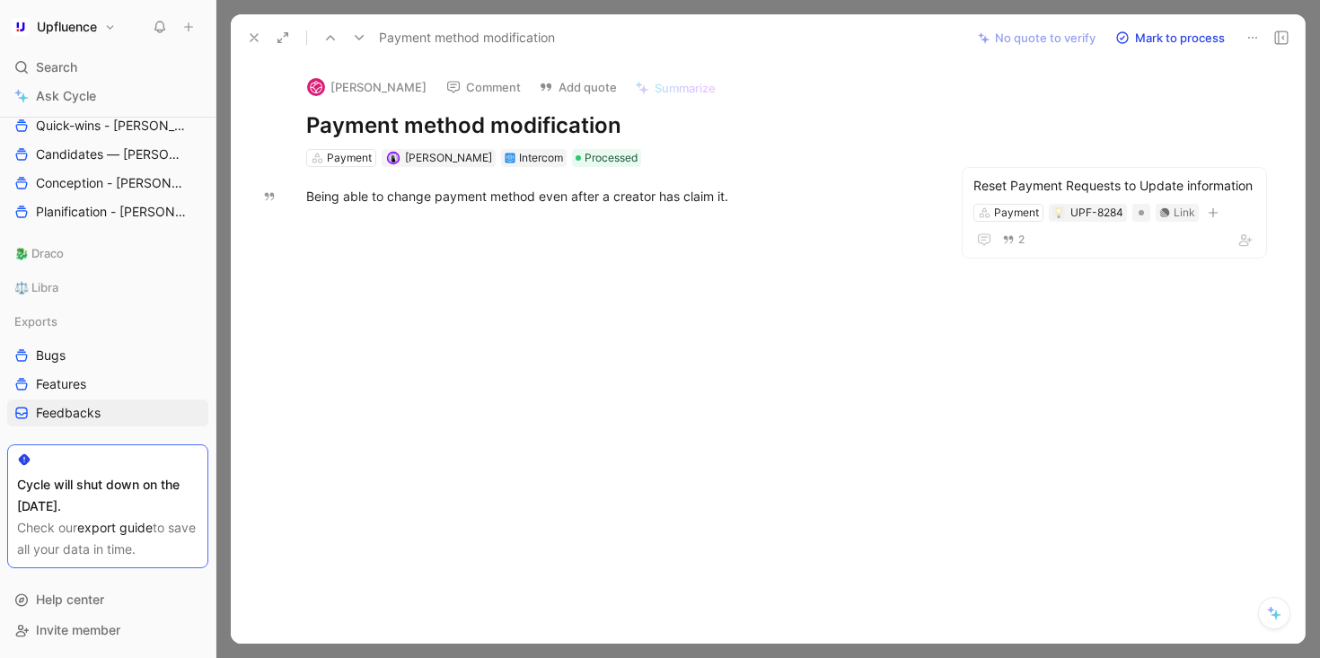
click at [248, 33] on icon at bounding box center [254, 38] width 14 height 14
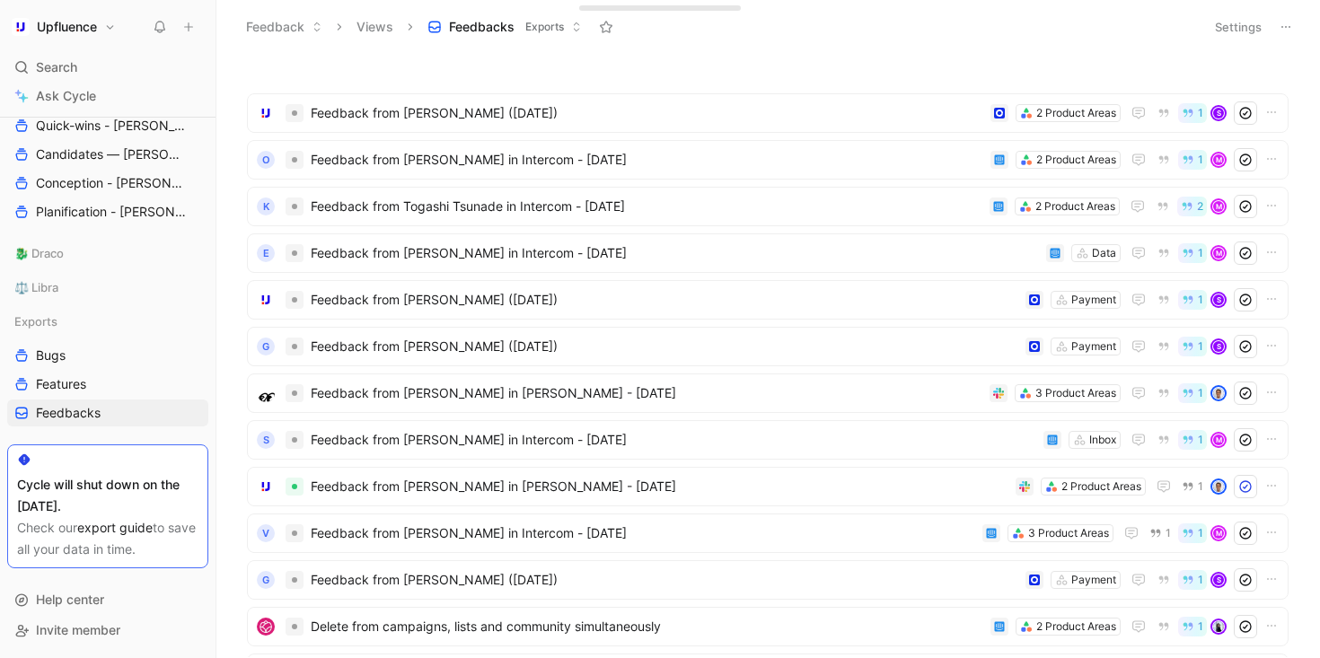
click at [1246, 31] on button "Settings" at bounding box center [1237, 26] width 63 height 25
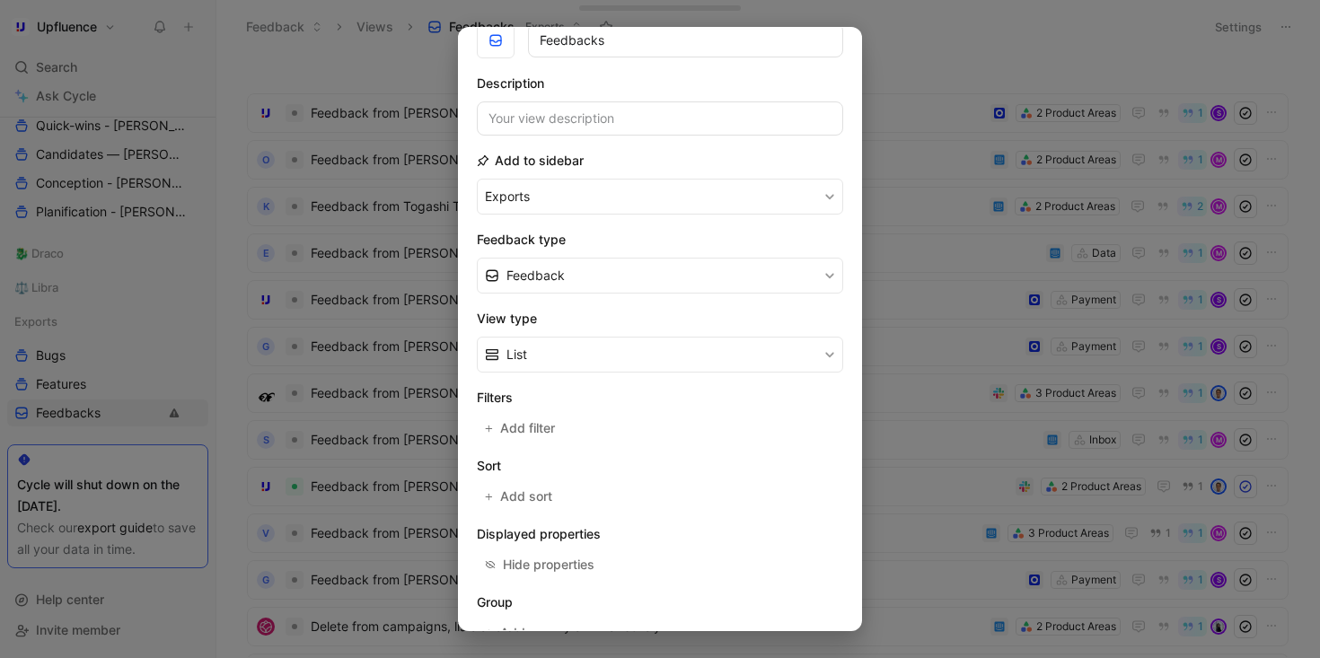
scroll to position [66, 0]
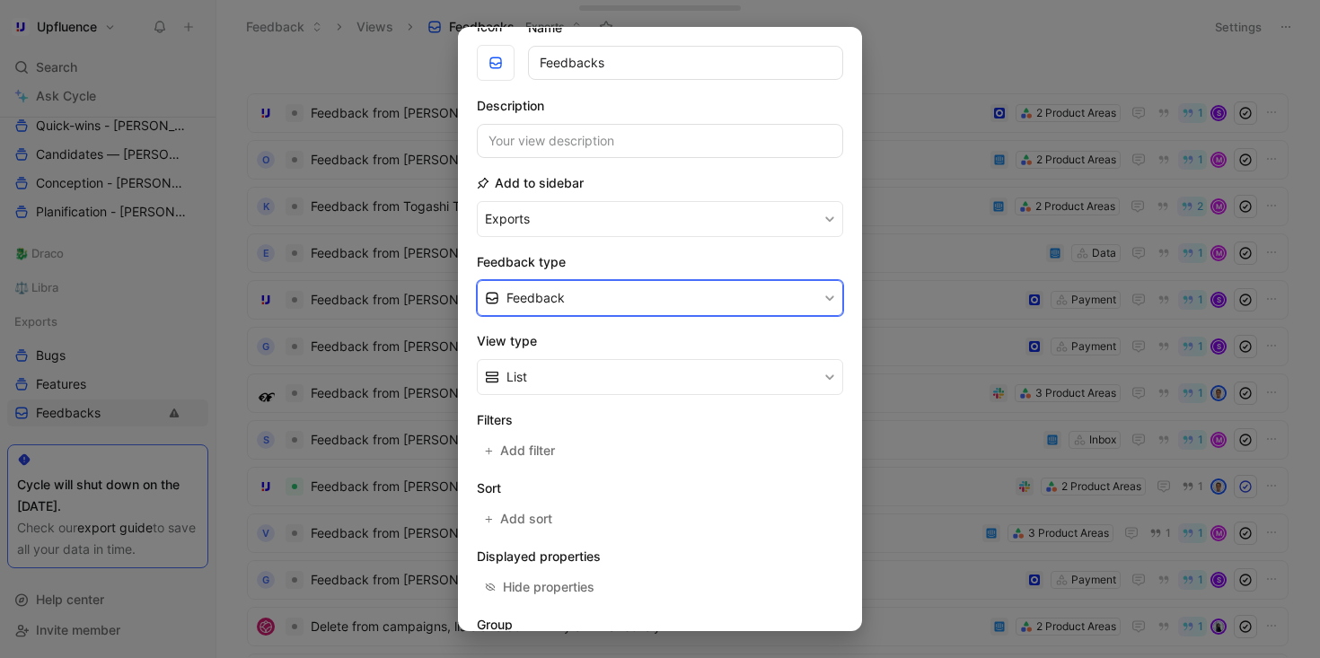
click at [608, 292] on button "Feedback" at bounding box center [660, 298] width 366 height 36
click at [624, 280] on button "Feedback" at bounding box center [660, 298] width 366 height 36
click at [586, 363] on div "Quote" at bounding box center [665, 367] width 319 height 22
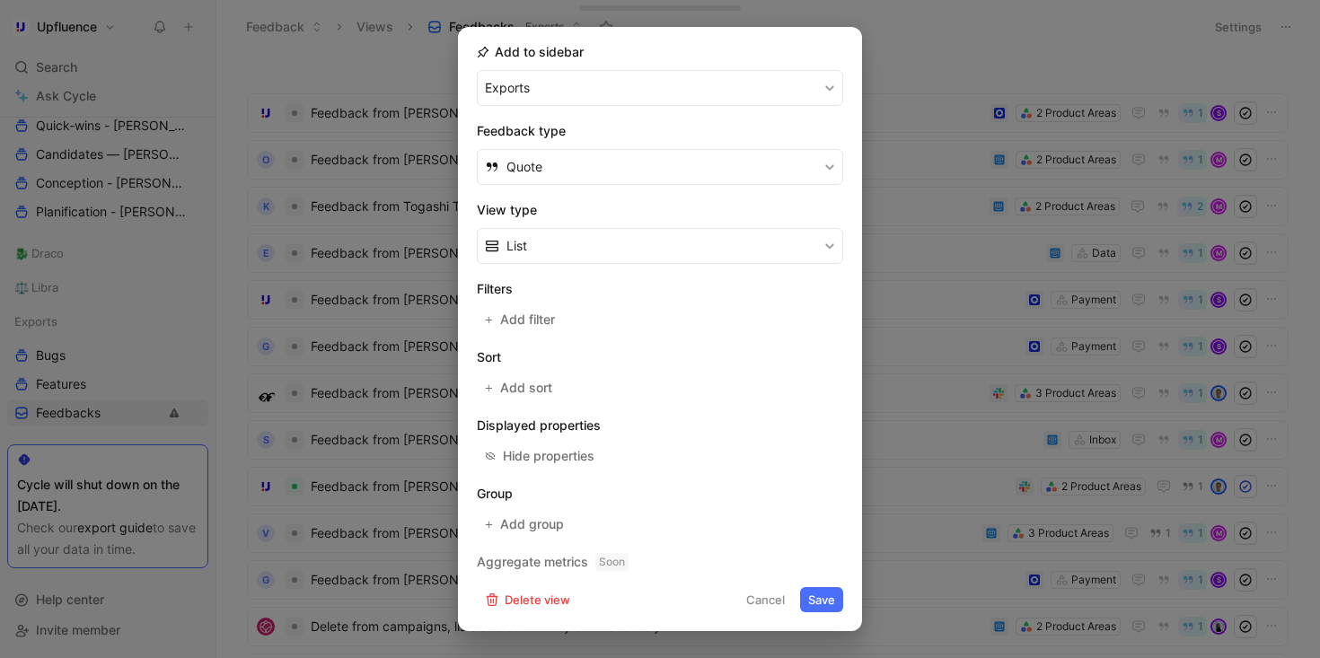
click at [806, 595] on button "Save" at bounding box center [821, 599] width 43 height 25
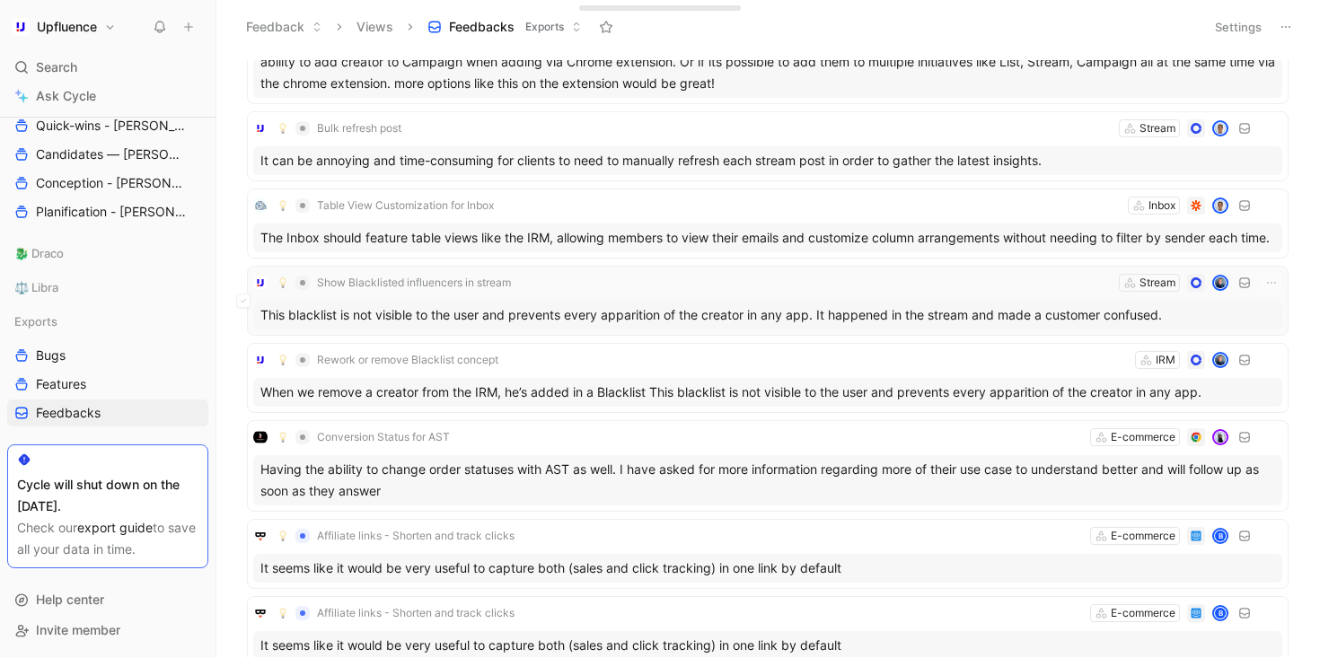
scroll to position [42181, 0]
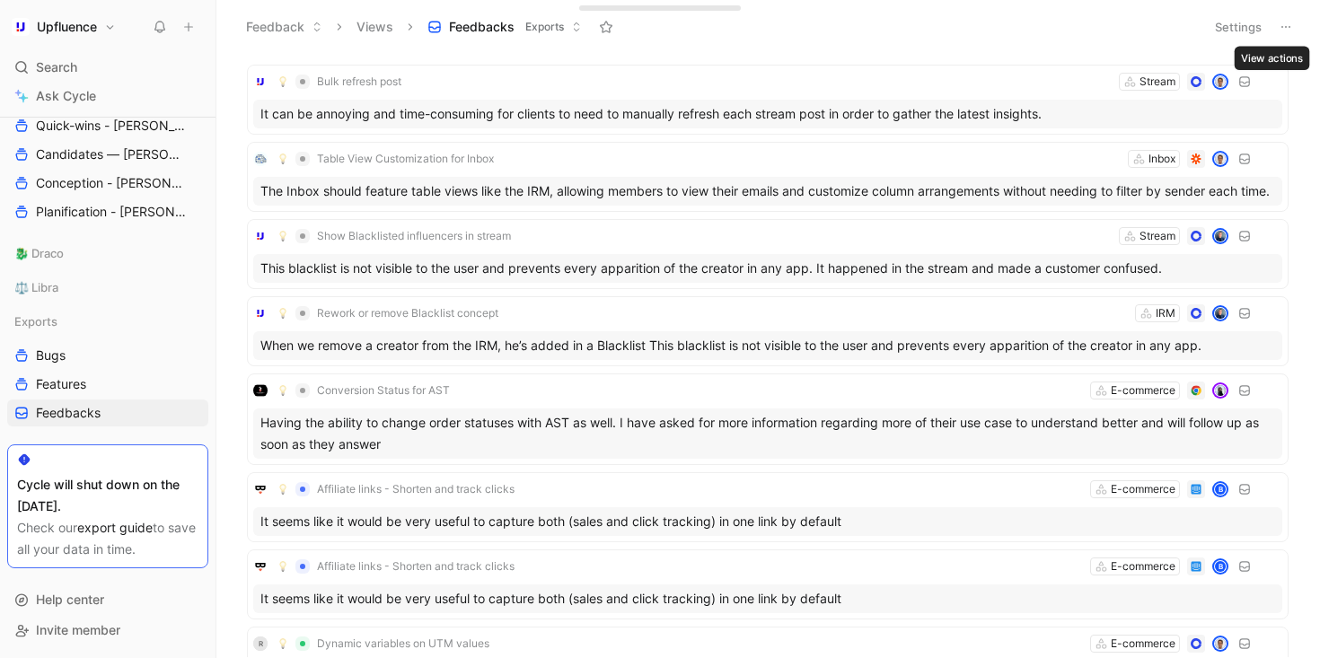
click at [1285, 22] on icon at bounding box center [1285, 27] width 14 height 14
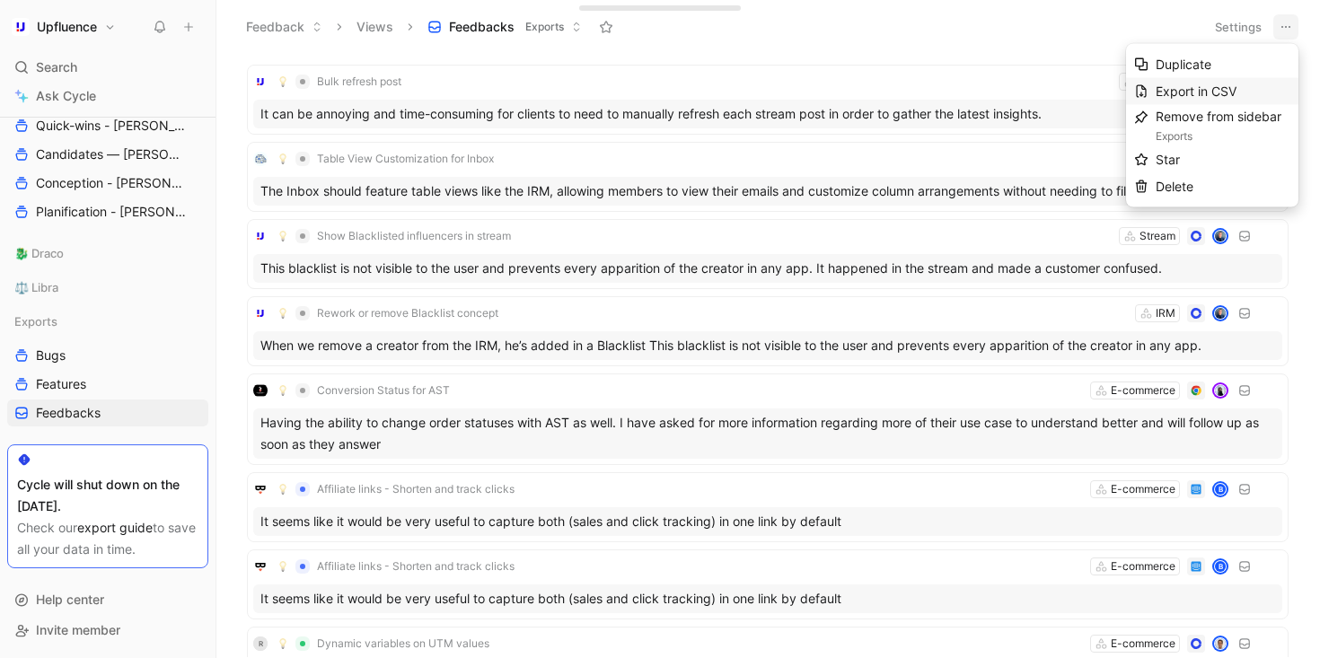
click at [1201, 91] on span "Export in CSV" at bounding box center [1195, 90] width 81 height 15
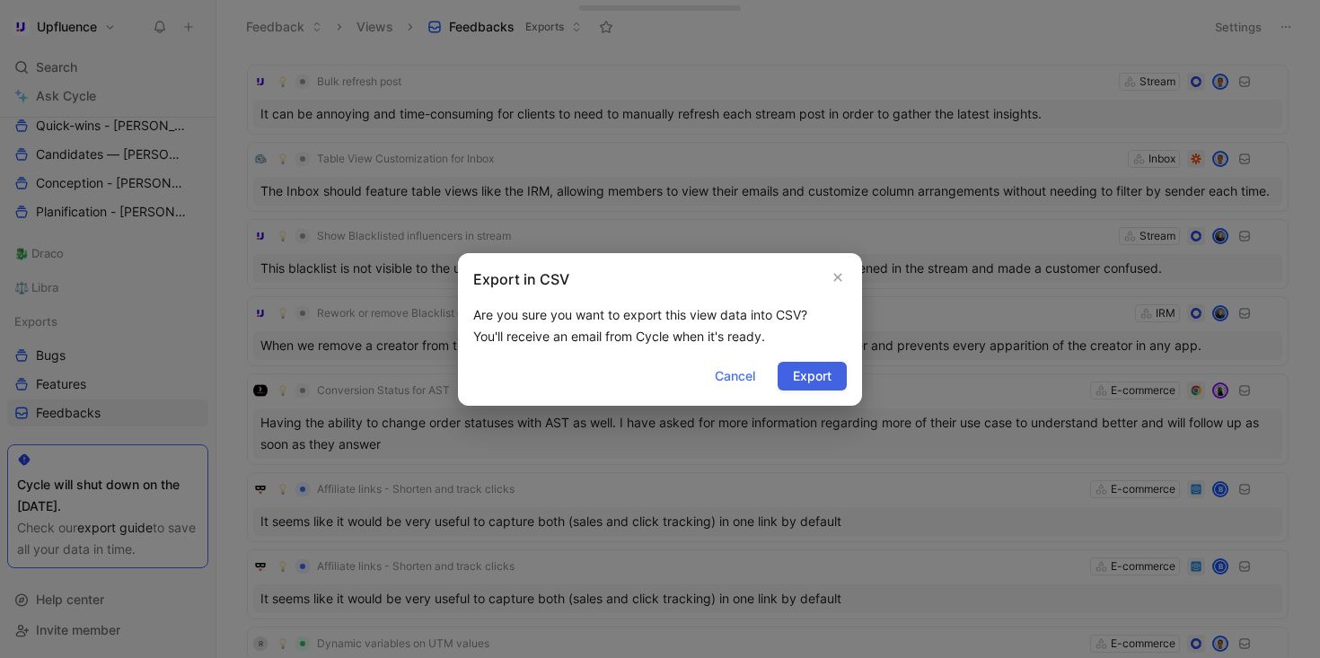
click at [815, 368] on span "Export" at bounding box center [812, 376] width 39 height 22
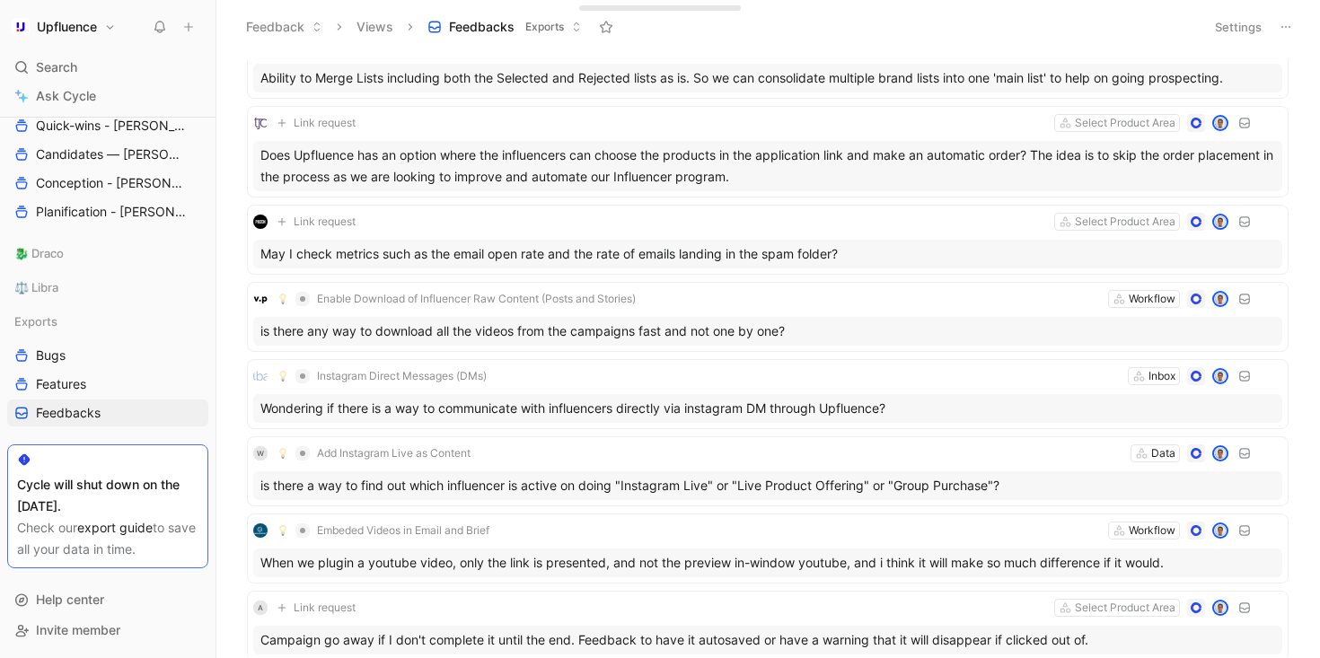
scroll to position [43889, 0]
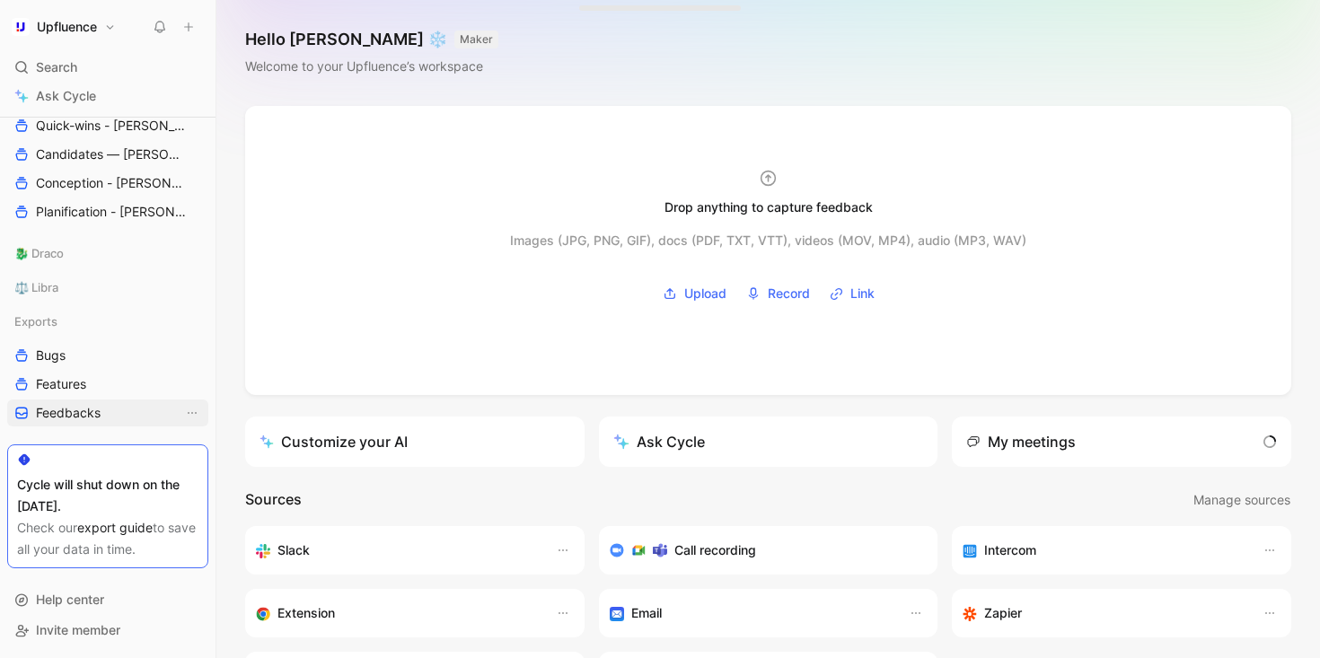
click at [107, 416] on link "Feedbacks" at bounding box center [107, 412] width 201 height 27
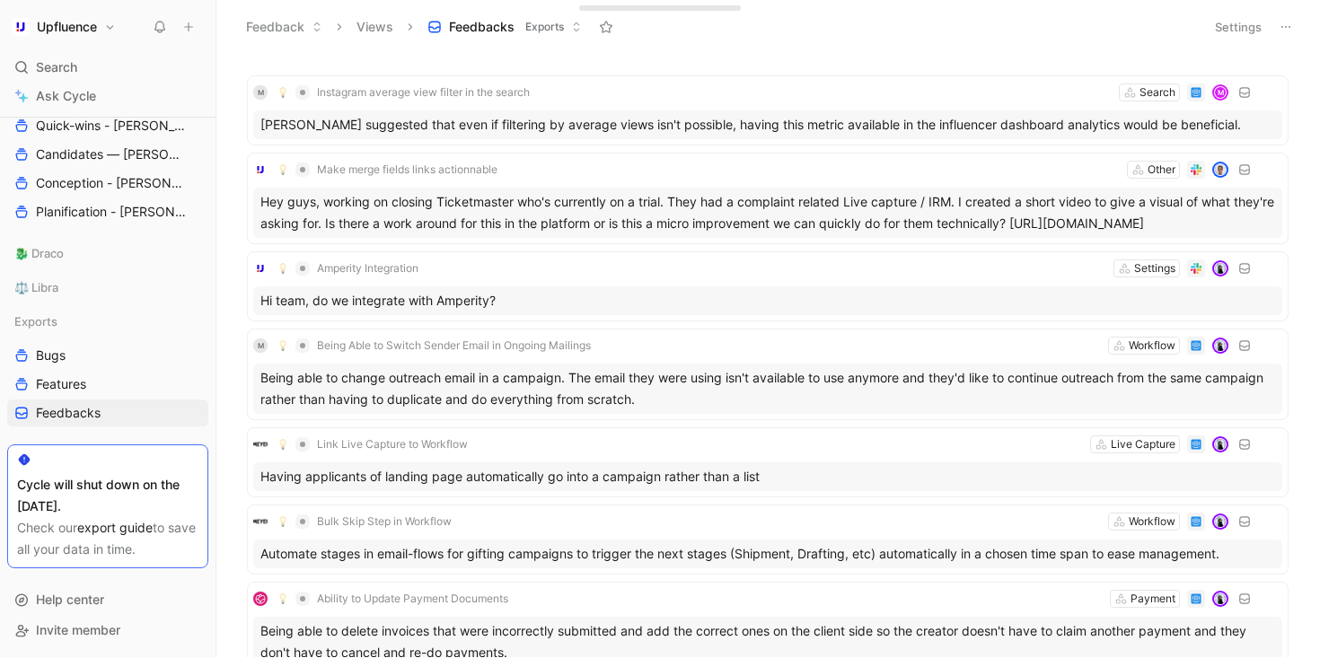
click at [1274, 24] on button at bounding box center [1285, 26] width 25 height 25
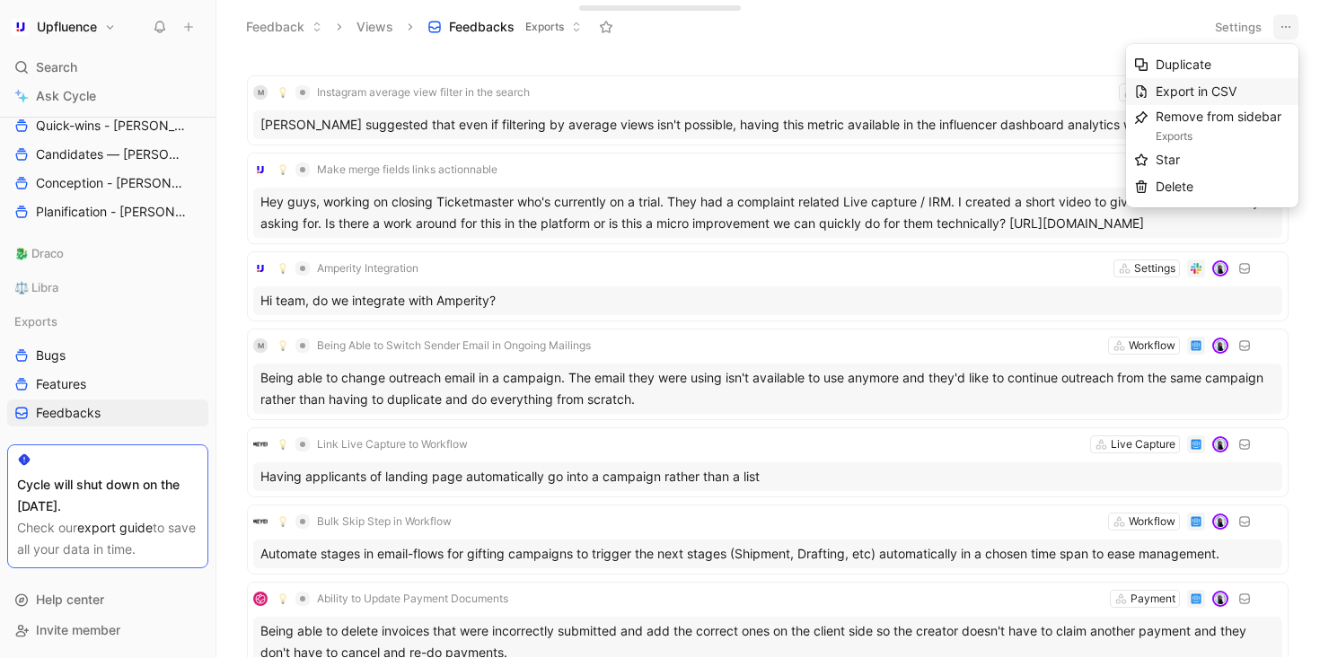
click at [1201, 90] on span "Export in CSV" at bounding box center [1195, 90] width 81 height 15
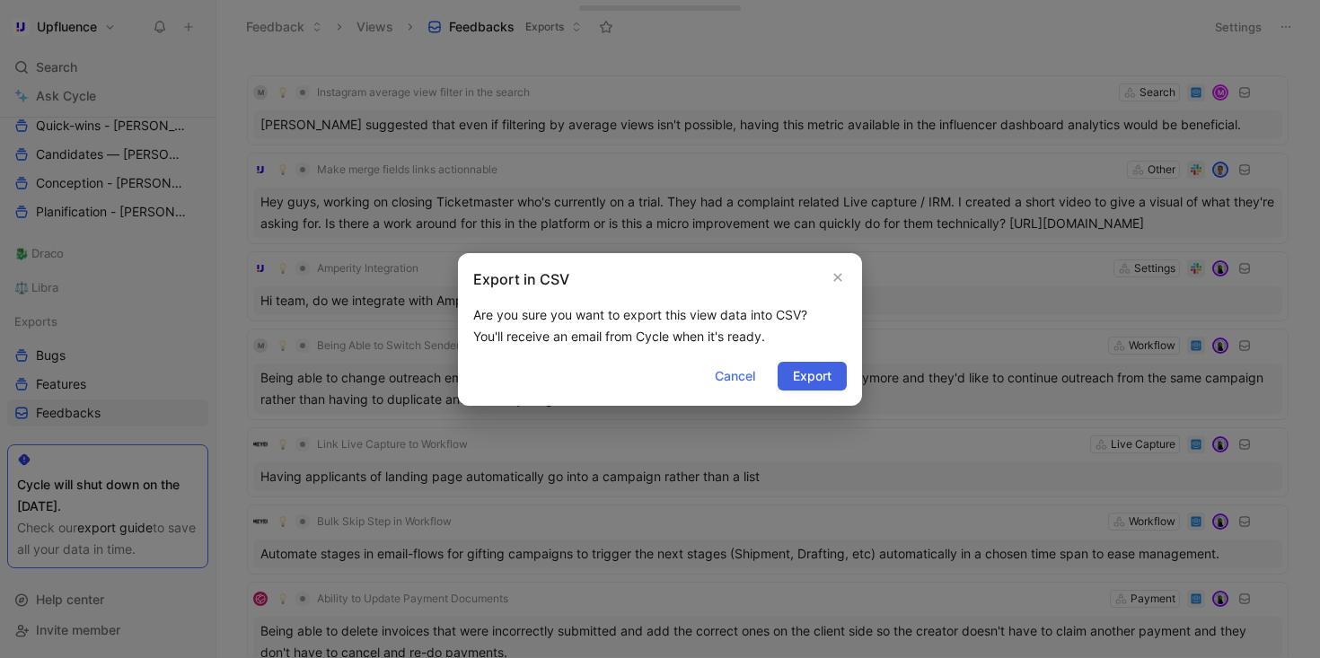
click at [794, 377] on span "Export" at bounding box center [812, 376] width 39 height 22
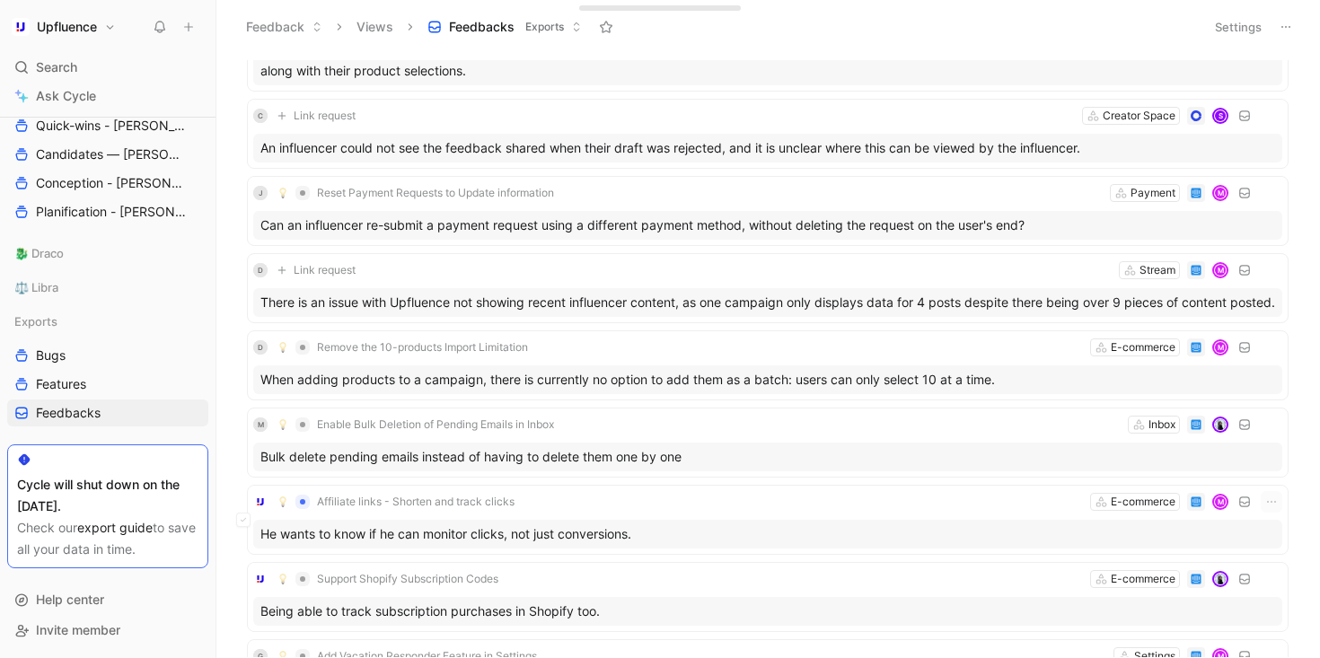
scroll to position [3001, 0]
